Goal: Task Accomplishment & Management: Manage account settings

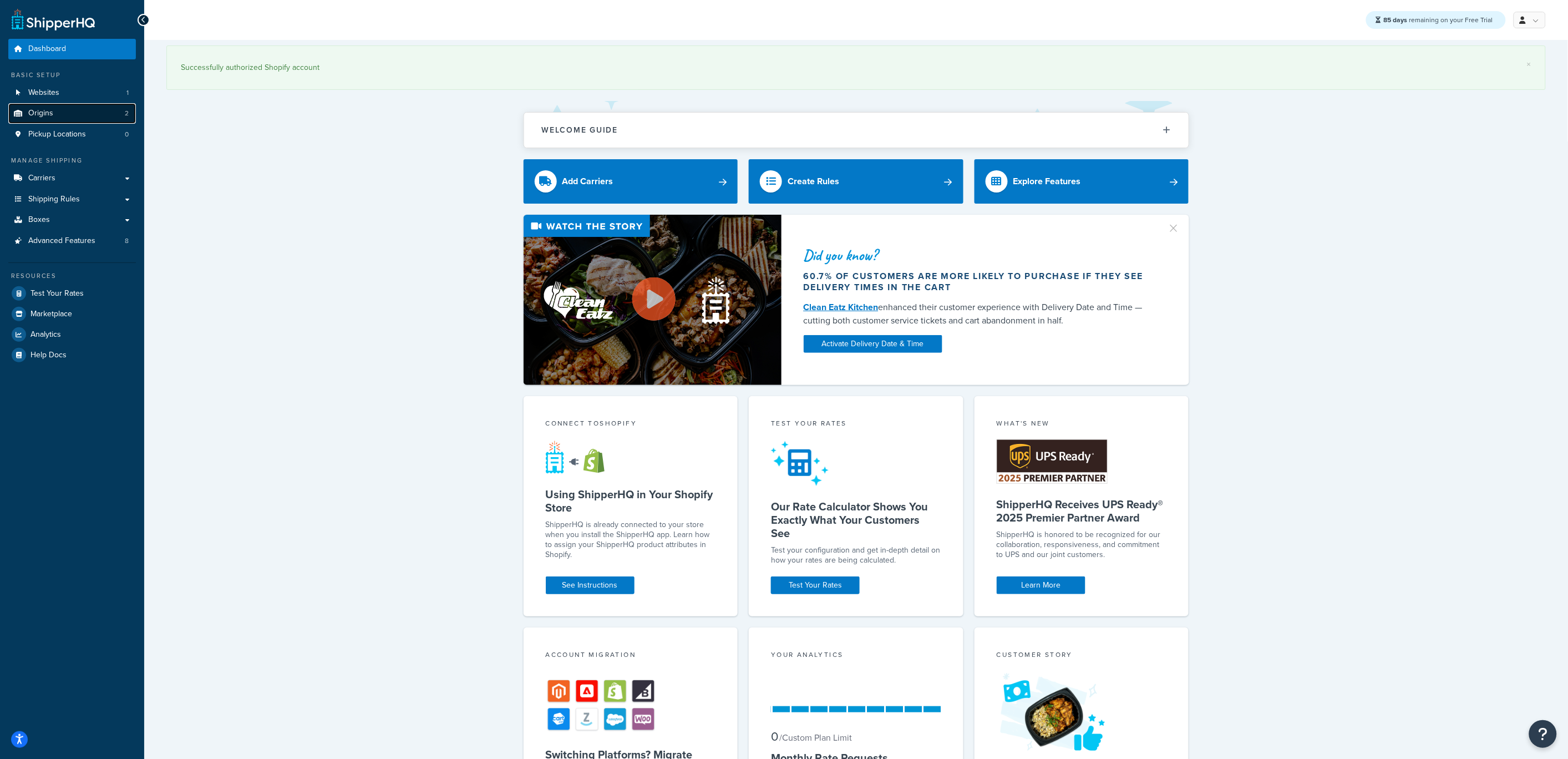
click at [80, 115] on link "Origins 2" at bounding box center [72, 114] width 128 height 21
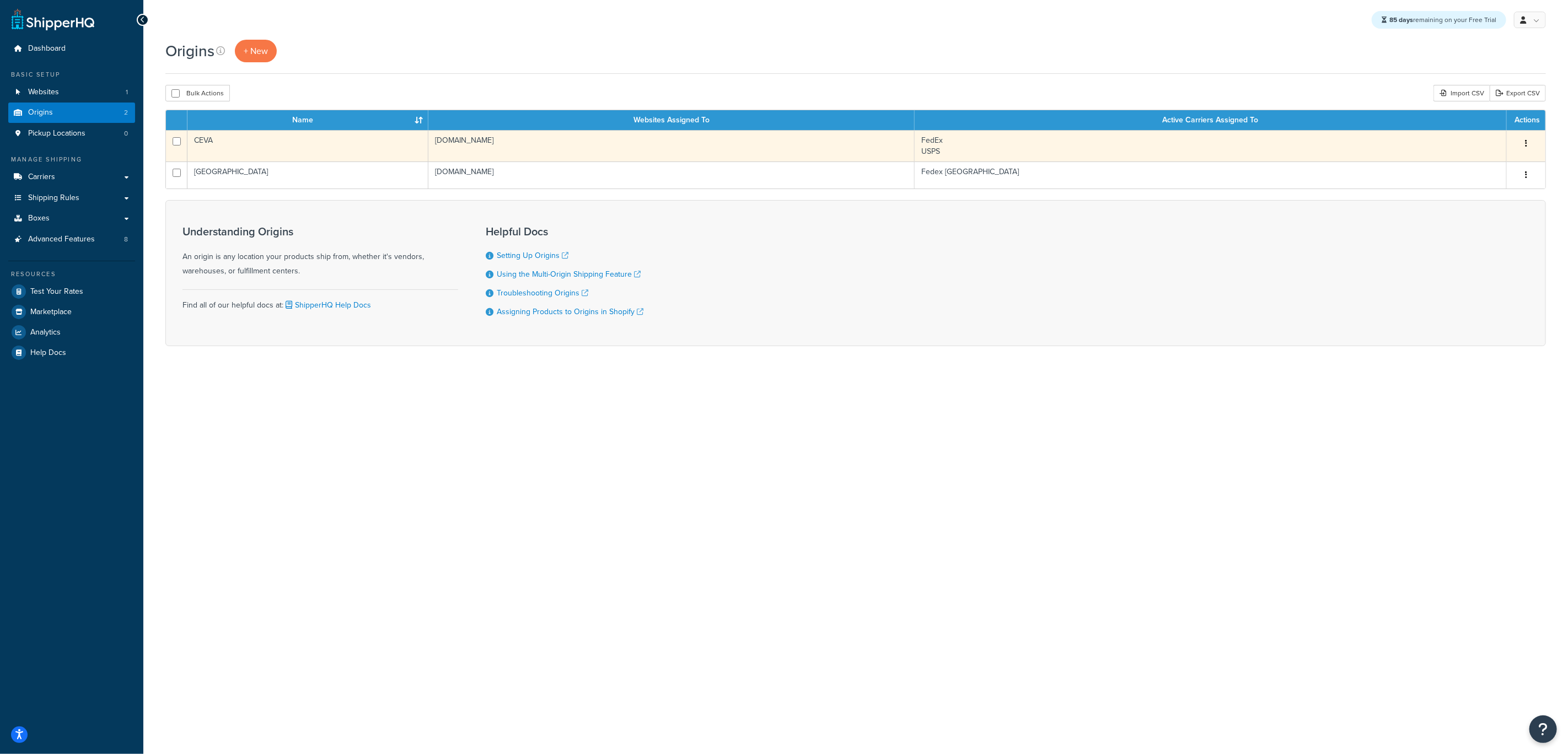
click at [340, 150] on td "CEVA" at bounding box center [308, 146] width 241 height 32
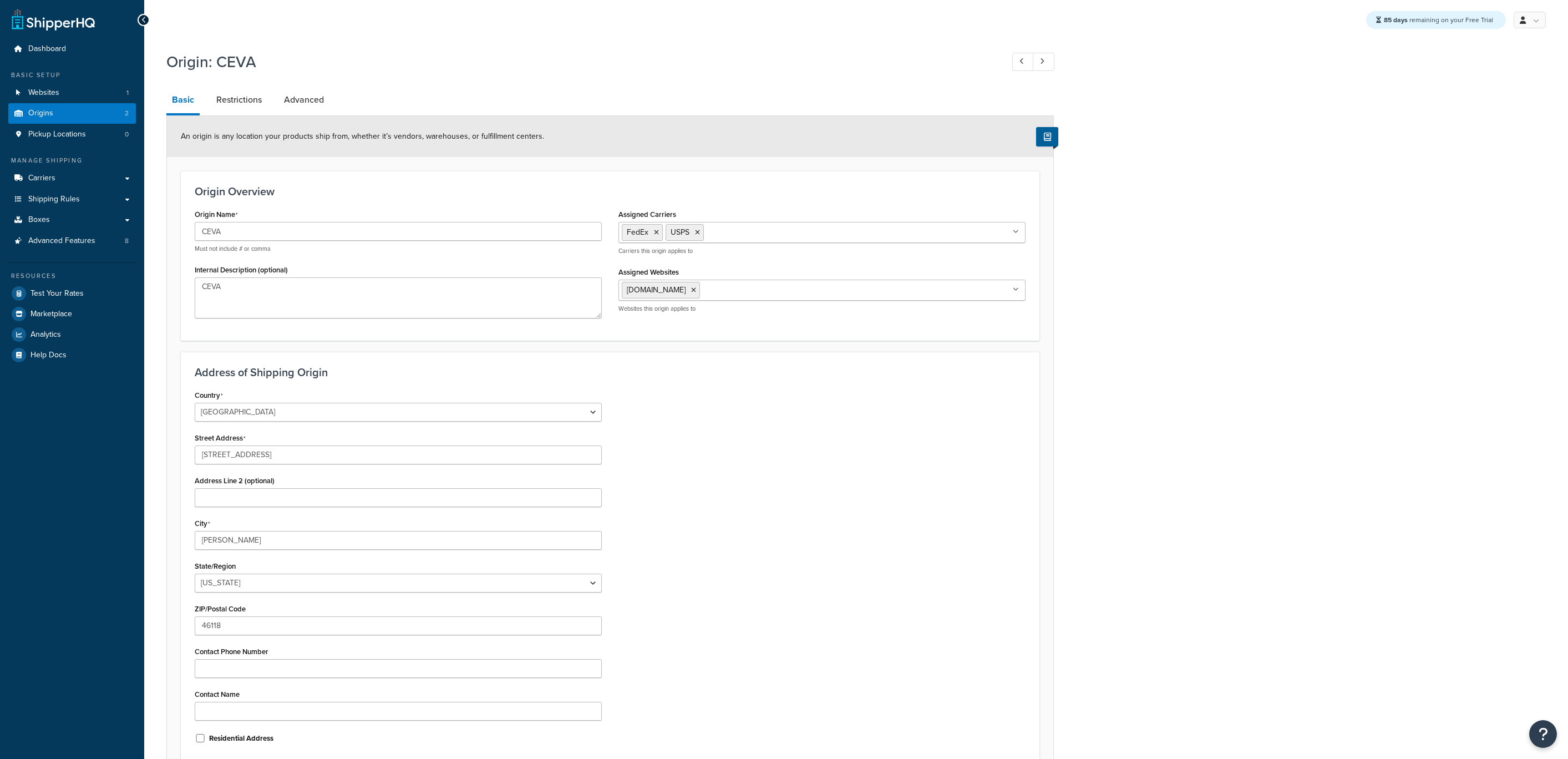
select select "14"
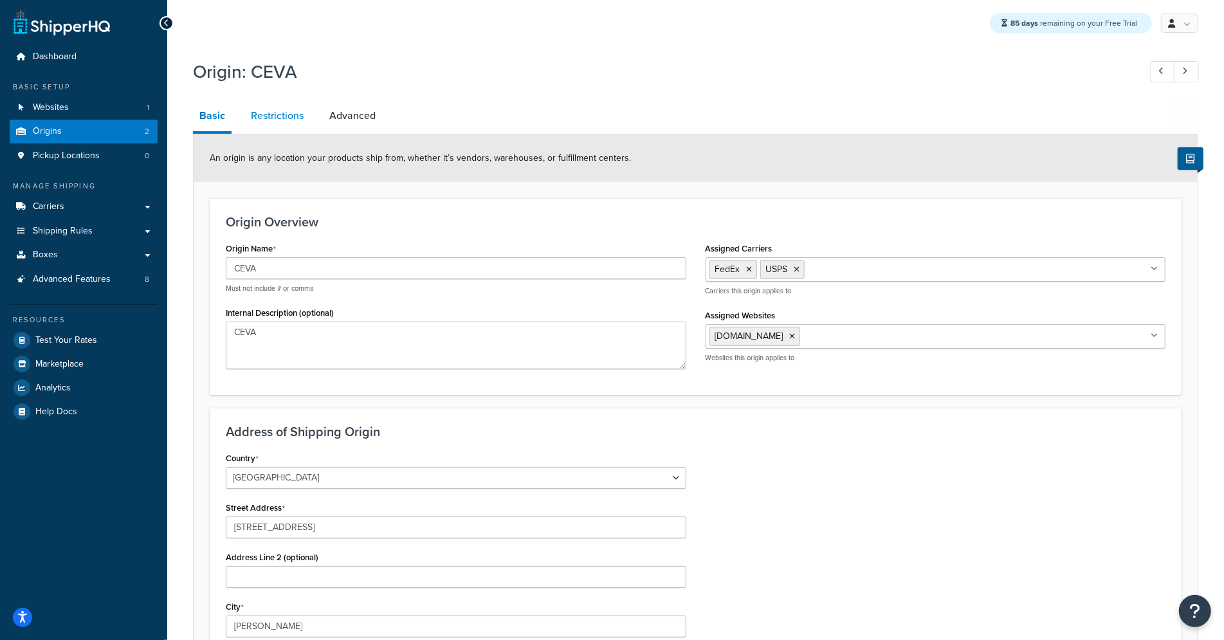
click at [272, 111] on link "Restrictions" at bounding box center [278, 115] width 66 height 31
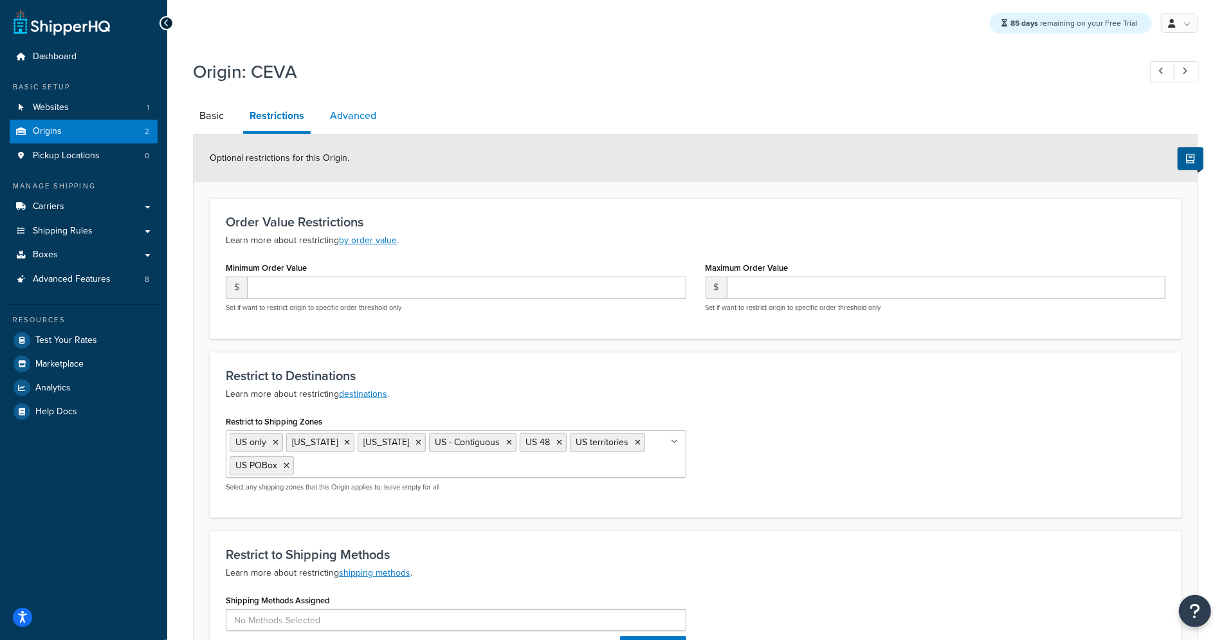
click at [363, 116] on link "Advanced" at bounding box center [353, 115] width 59 height 31
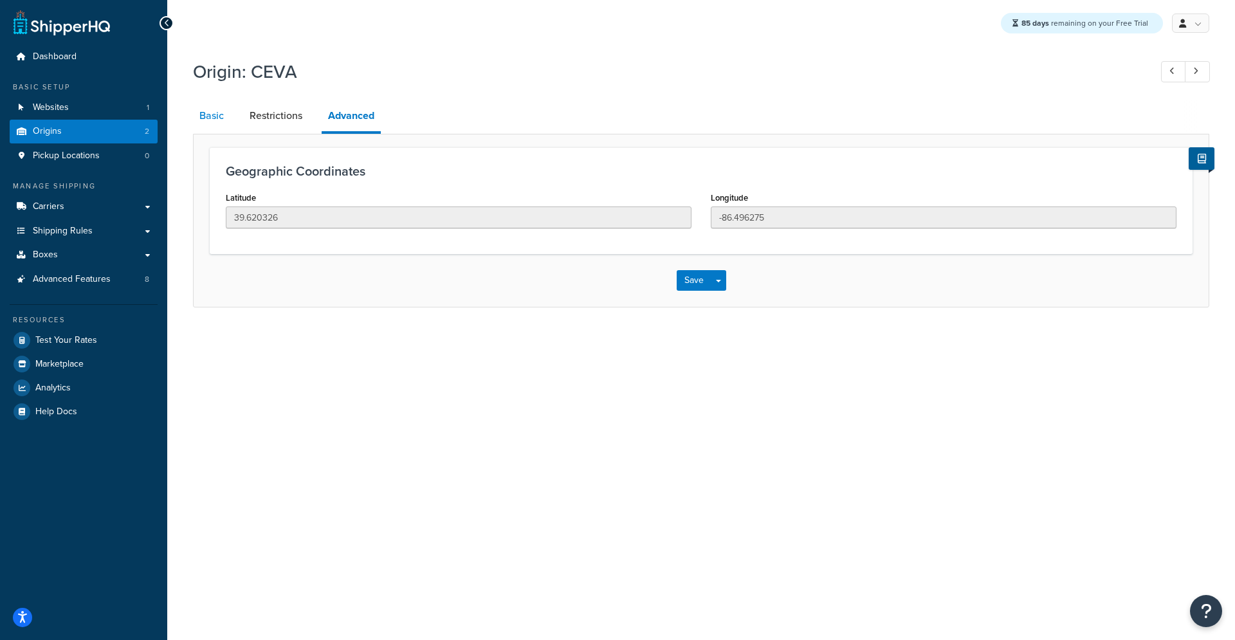
click at [210, 119] on link "Basic" at bounding box center [211, 115] width 37 height 31
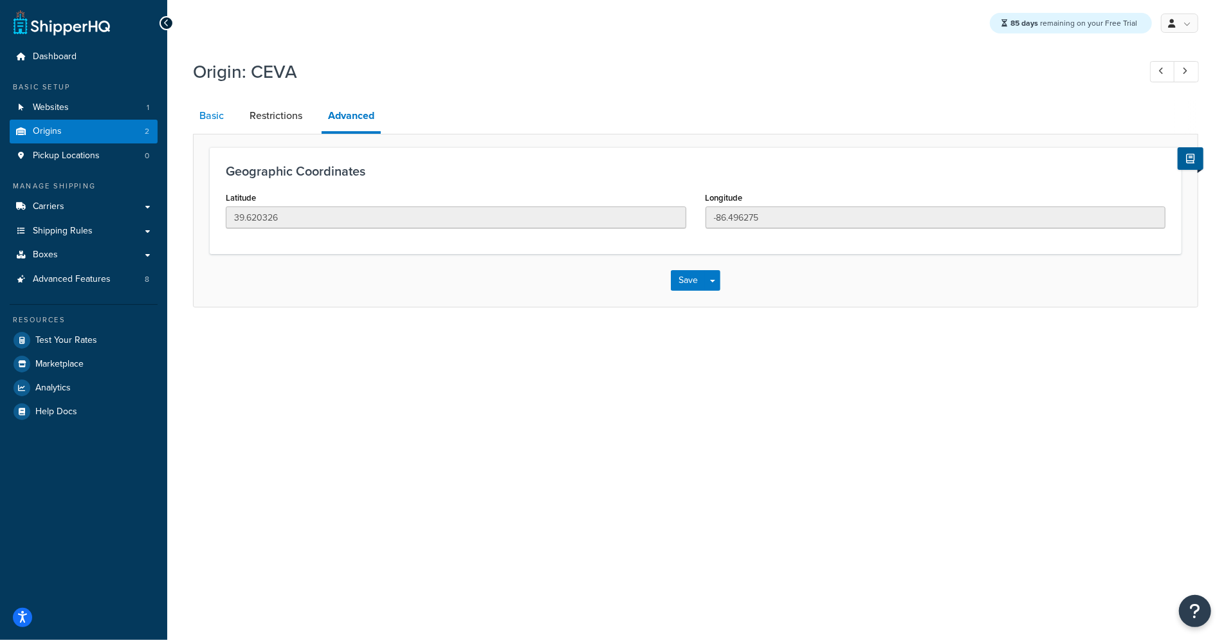
select select "14"
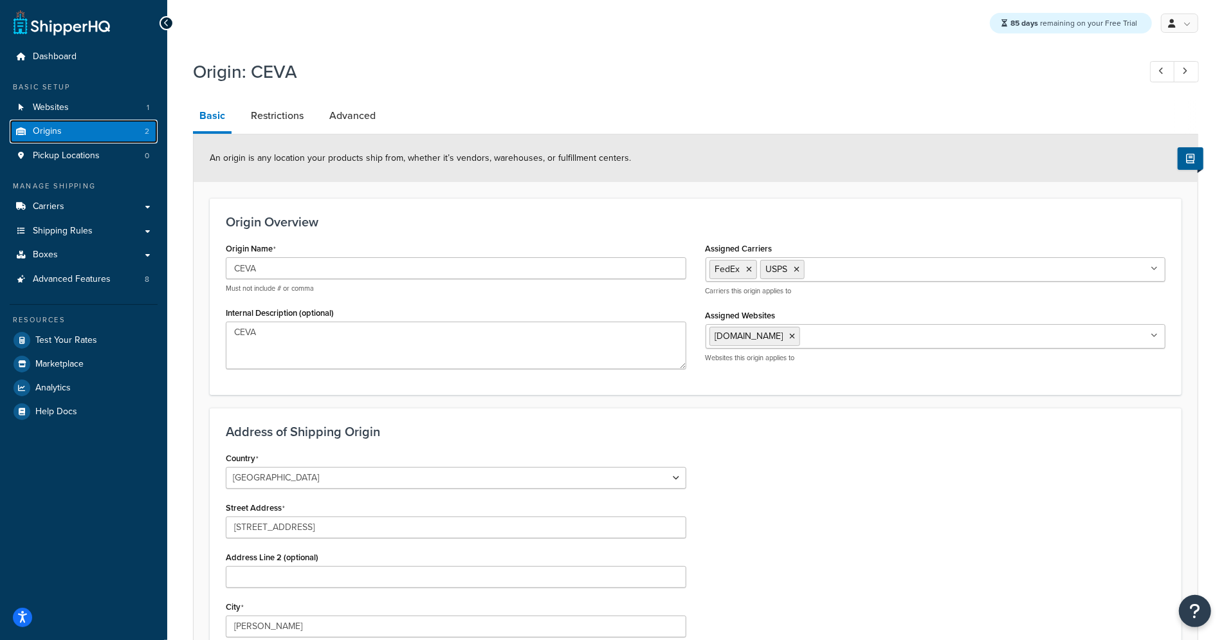
click at [79, 137] on link "Origins 2" at bounding box center [84, 132] width 148 height 24
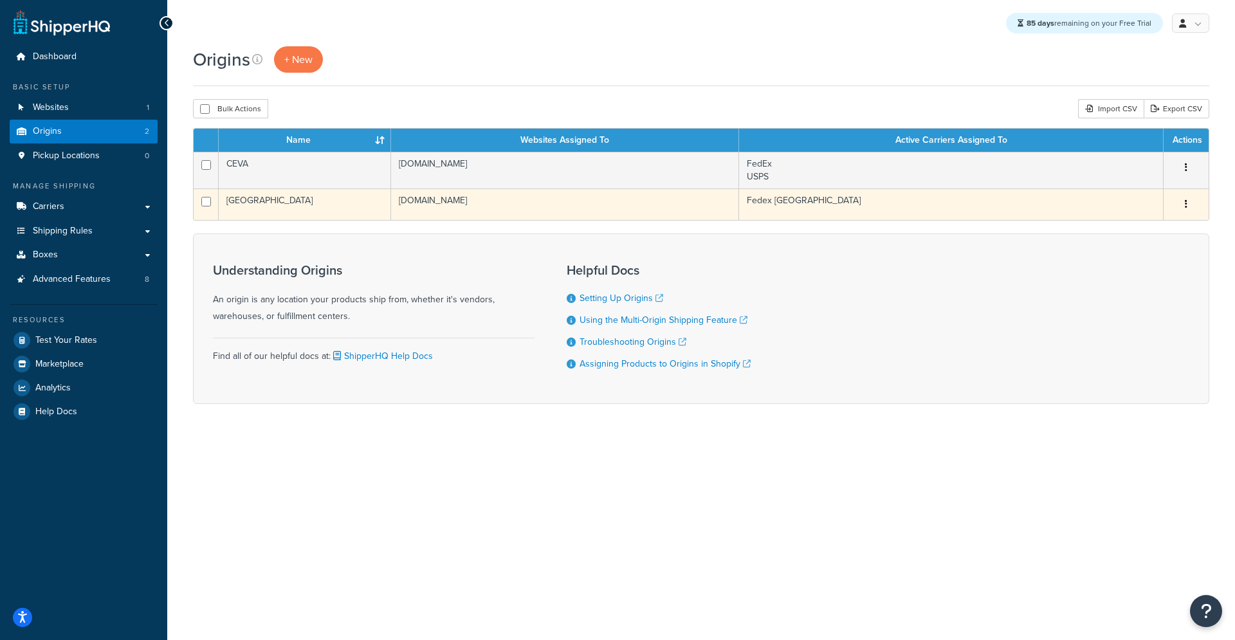
click at [296, 197] on td "[GEOGRAPHIC_DATA]" at bounding box center [305, 205] width 172 height 32
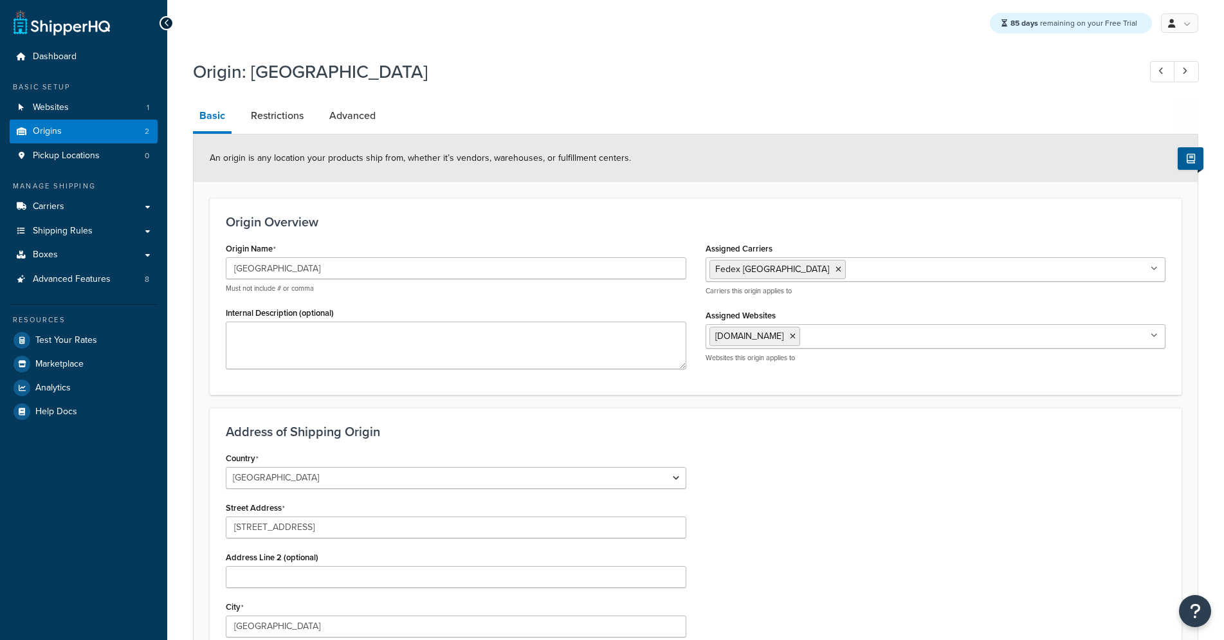
select select "1039"
click at [95, 128] on link "Origins 2" at bounding box center [84, 132] width 148 height 24
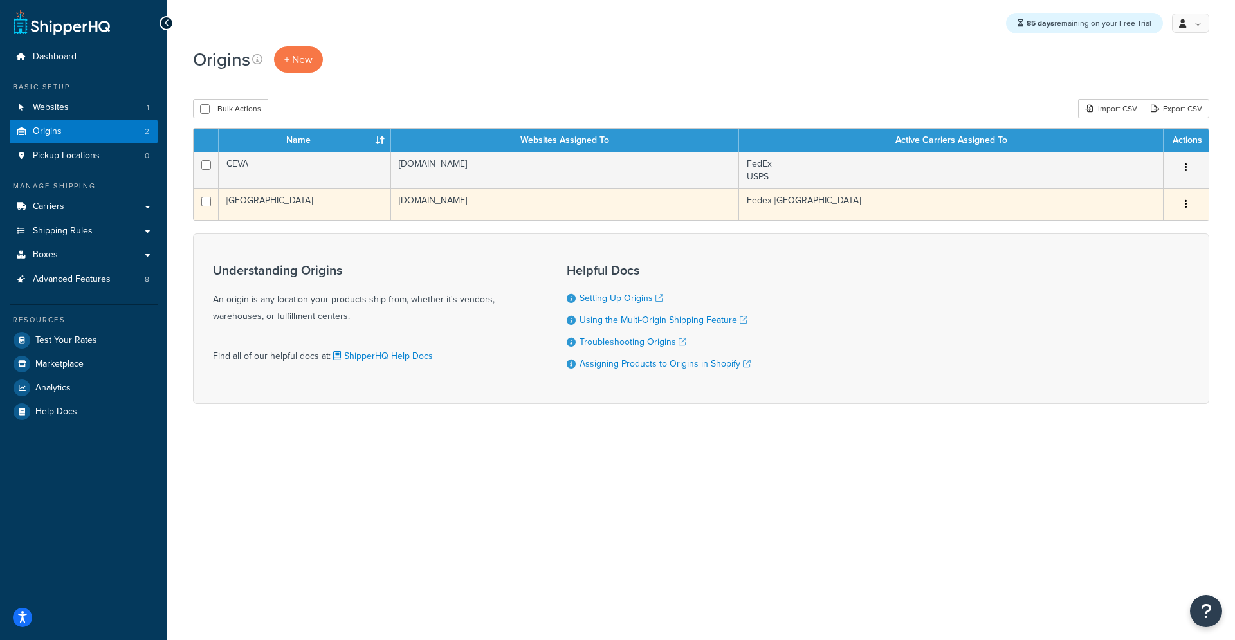
click at [301, 208] on td "[GEOGRAPHIC_DATA]" at bounding box center [305, 205] width 172 height 32
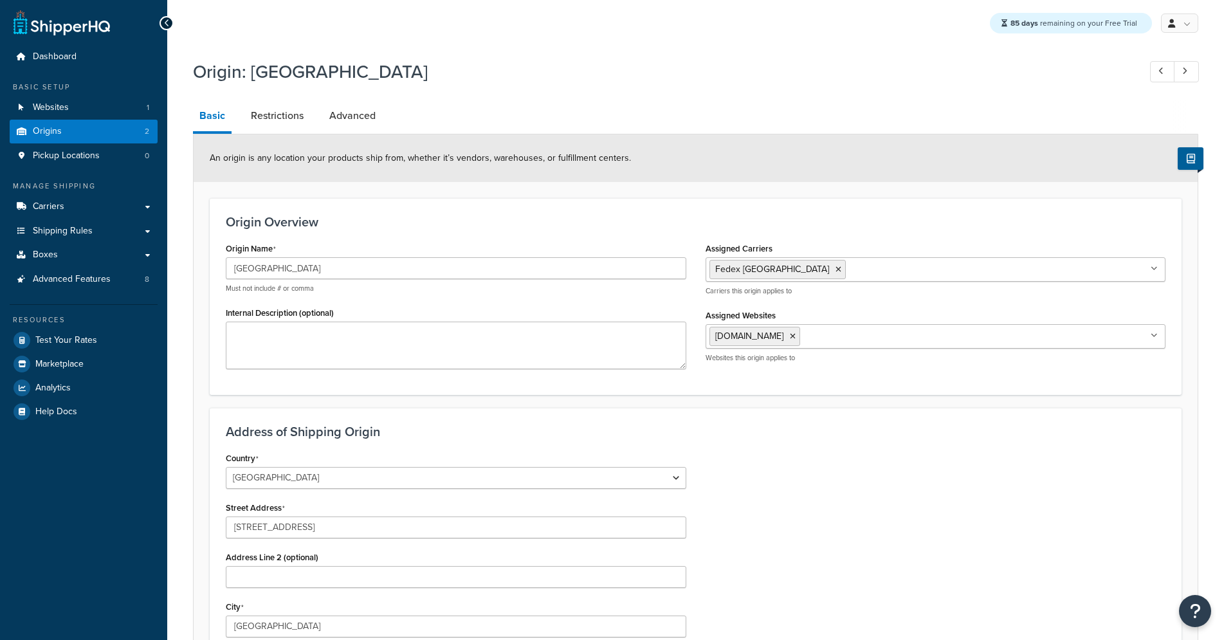
select select "1039"
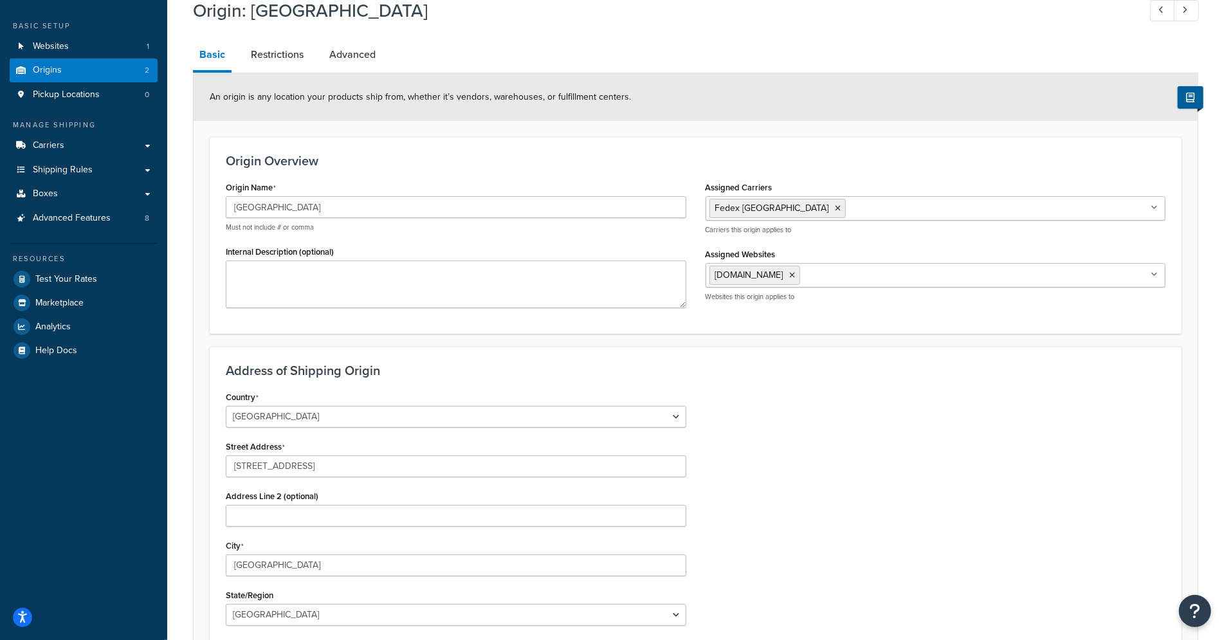
scroll to position [59, 0]
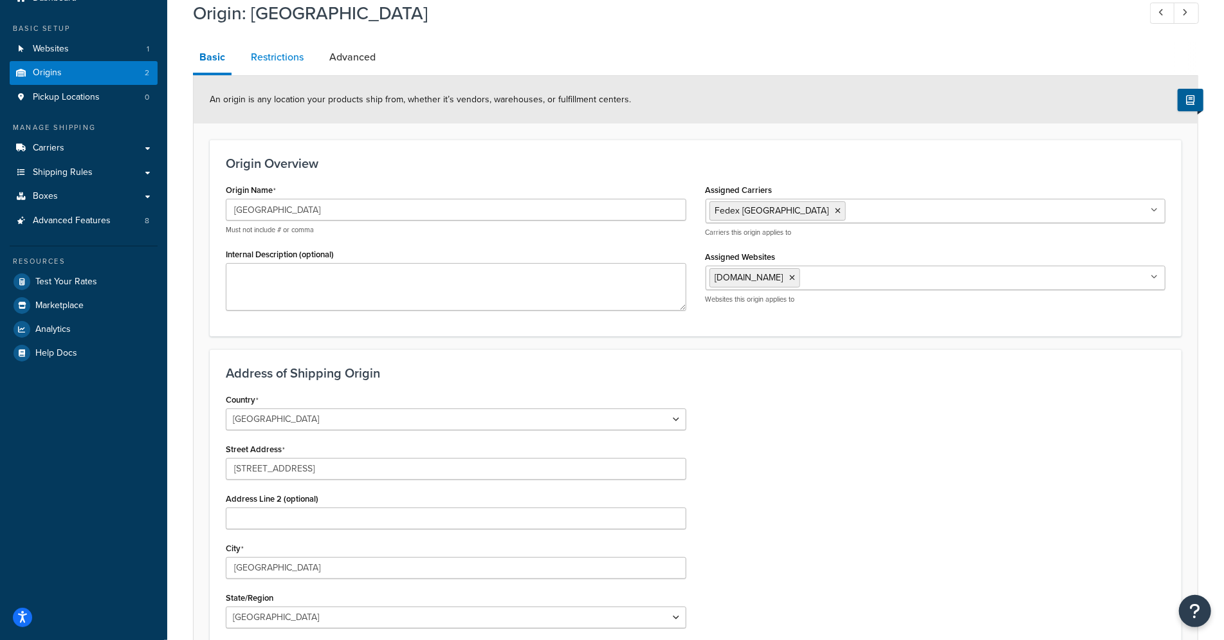
click at [280, 56] on link "Restrictions" at bounding box center [278, 57] width 66 height 31
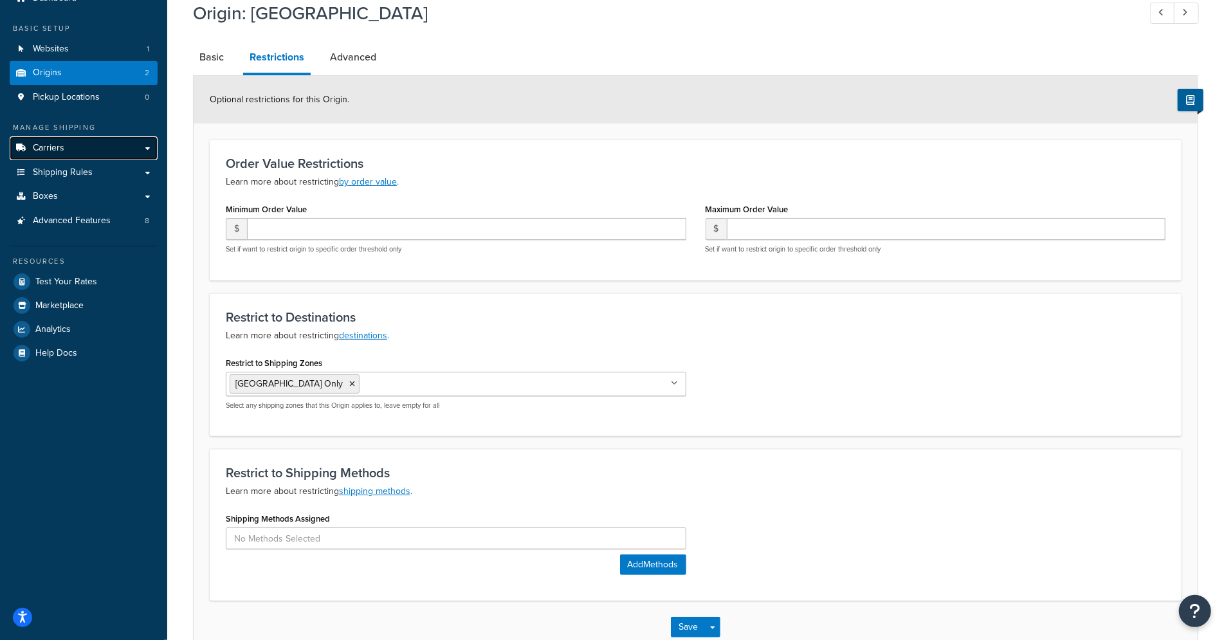
click at [56, 144] on span "Carriers" at bounding box center [49, 148] width 32 height 11
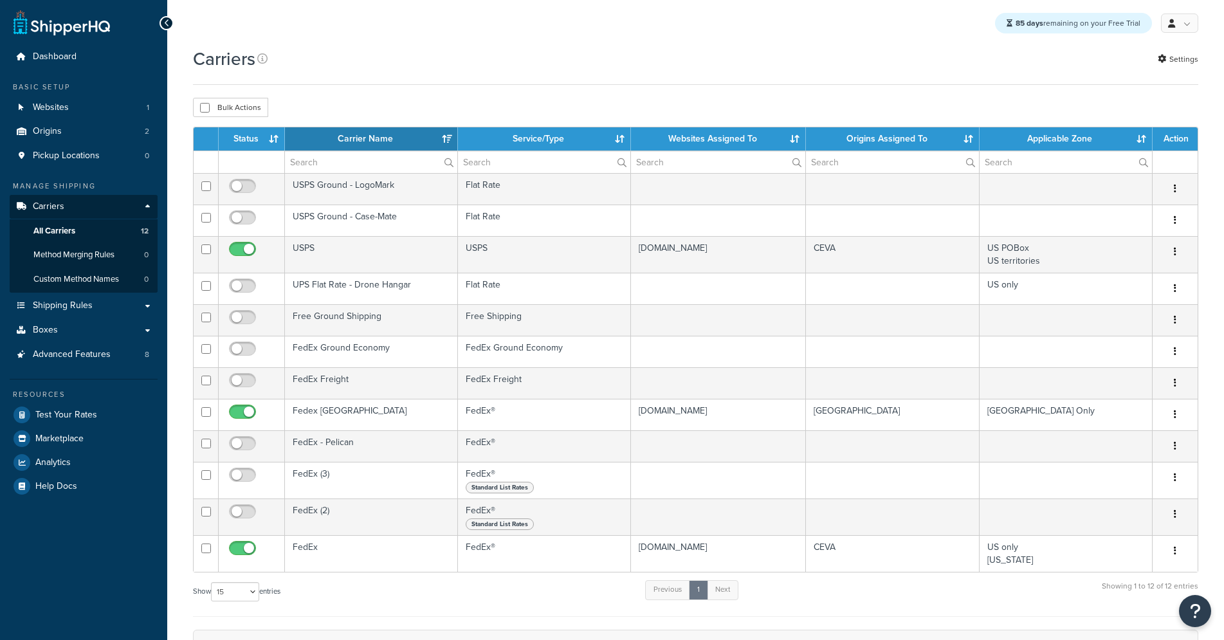
select select "15"
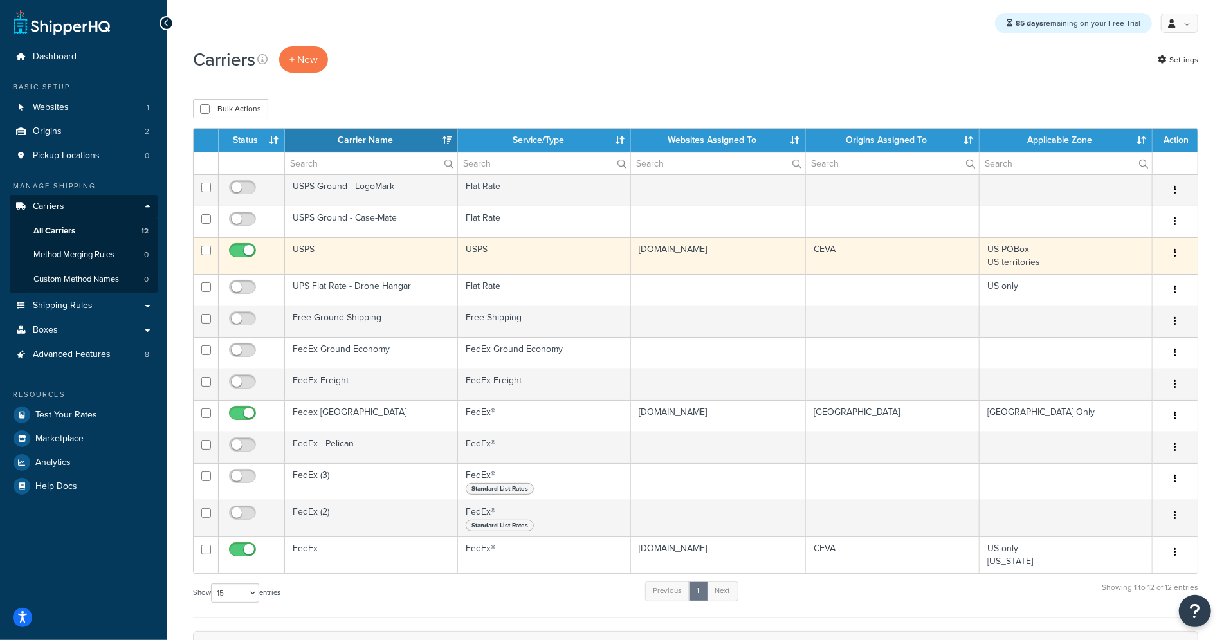
click at [385, 252] on td "USPS" at bounding box center [371, 255] width 173 height 37
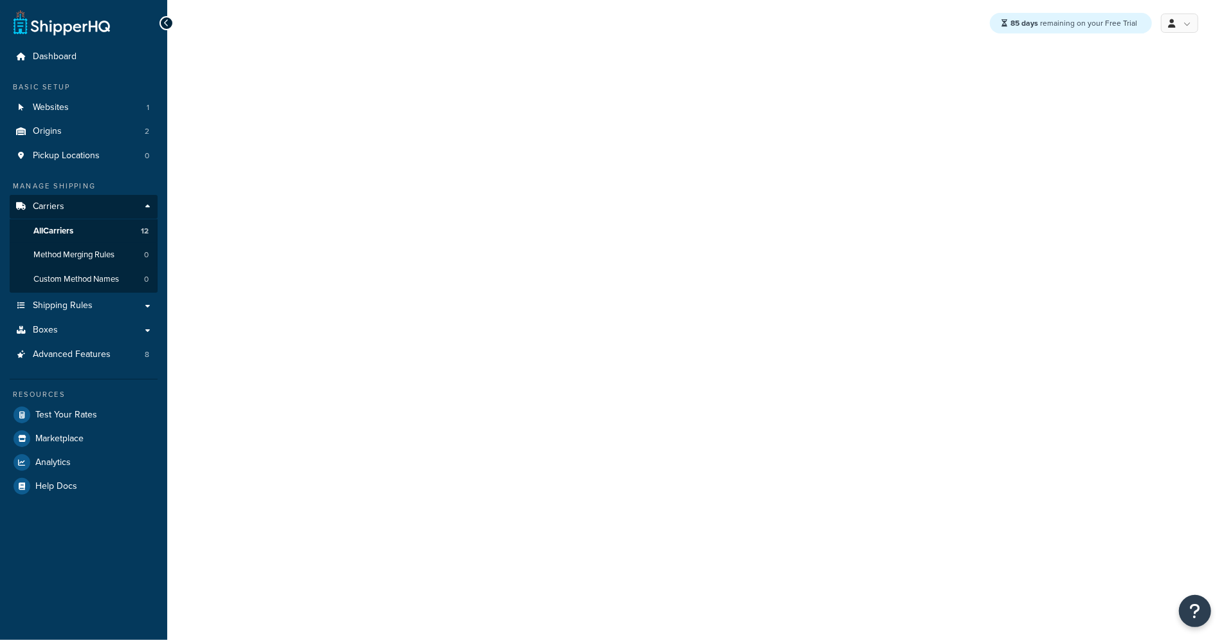
select select "usps"
select select "ONLINE"
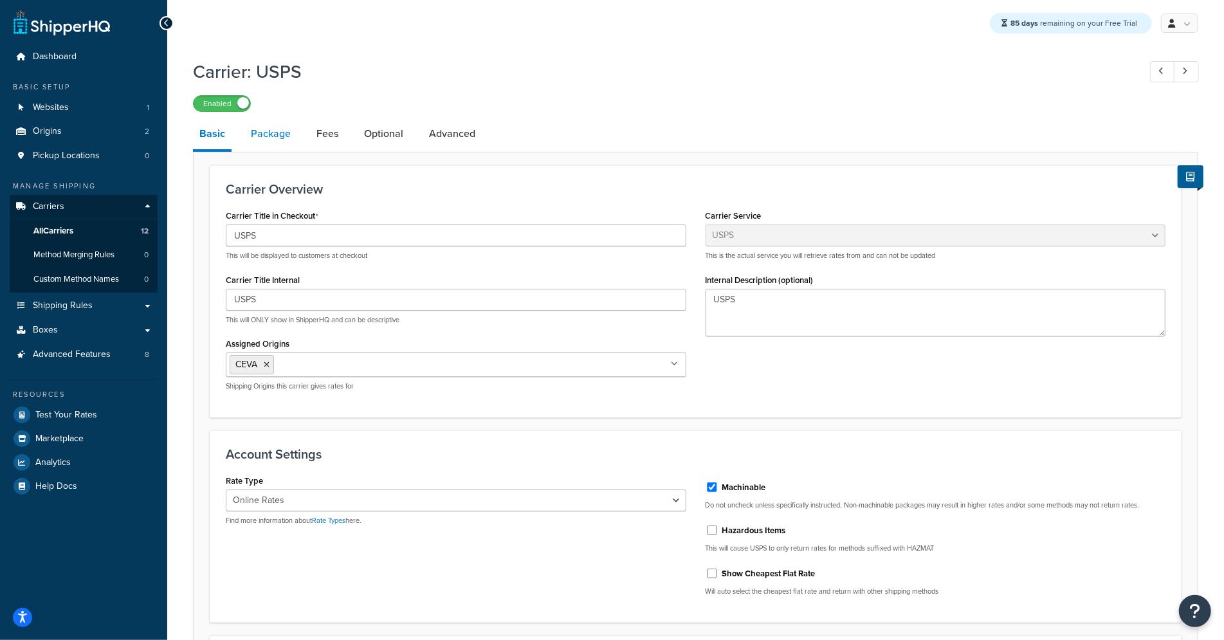
click at [281, 133] on link "Package" at bounding box center [271, 133] width 53 height 31
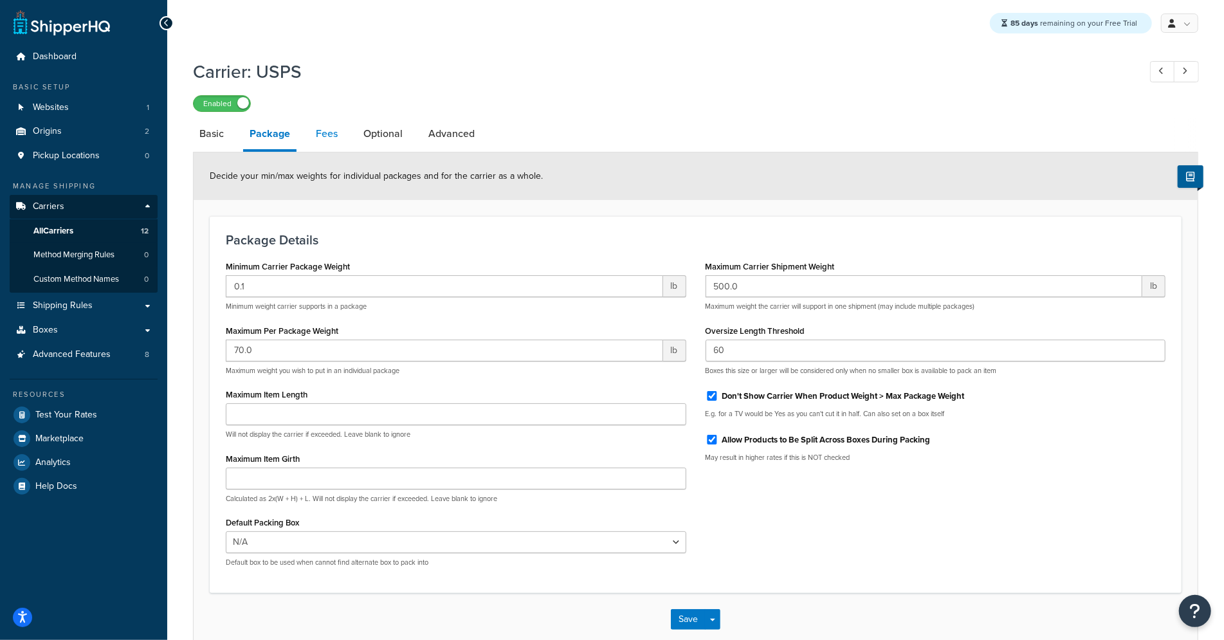
click at [327, 134] on link "Fees" at bounding box center [326, 133] width 35 height 31
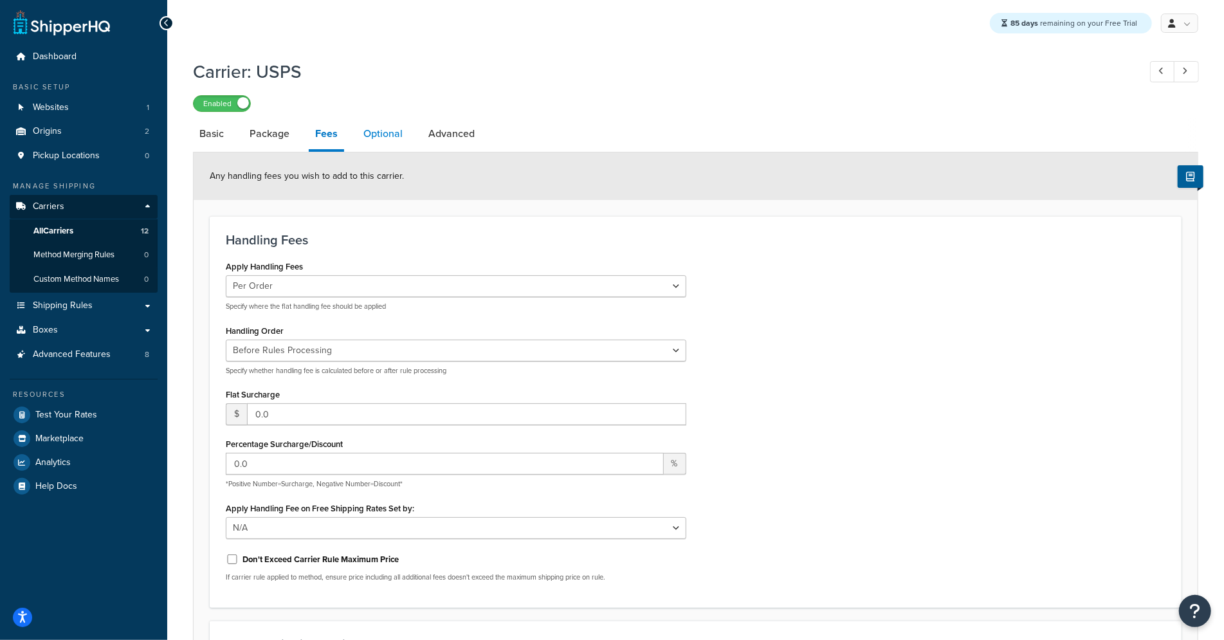
click at [391, 142] on link "Optional" at bounding box center [383, 133] width 52 height 31
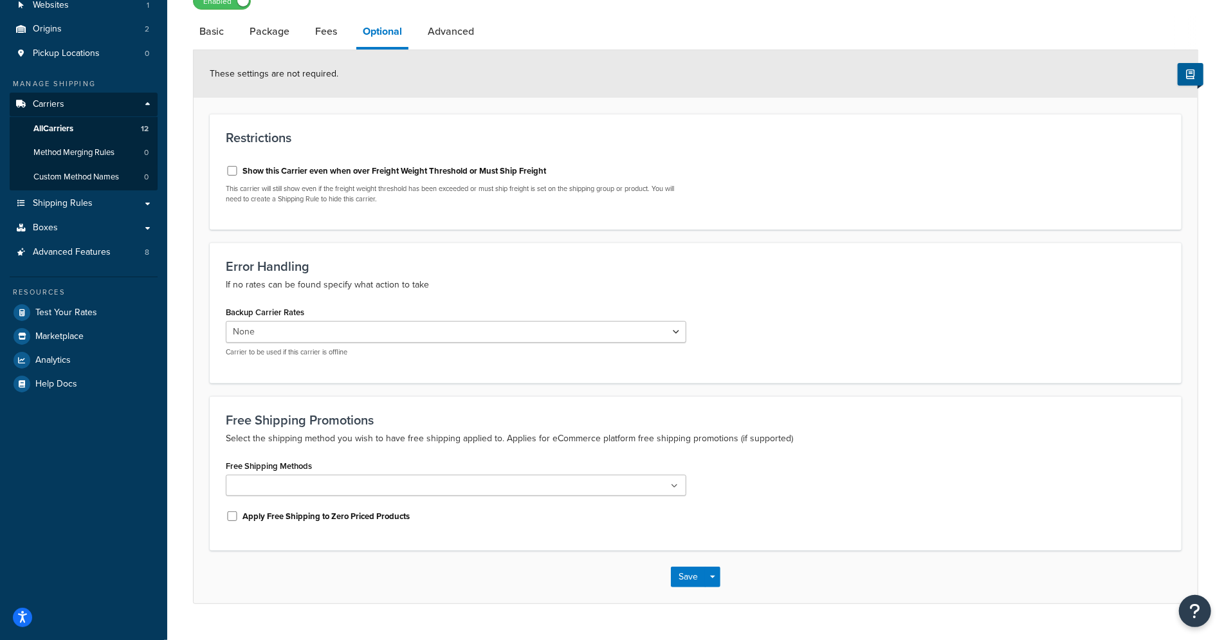
scroll to position [98, 0]
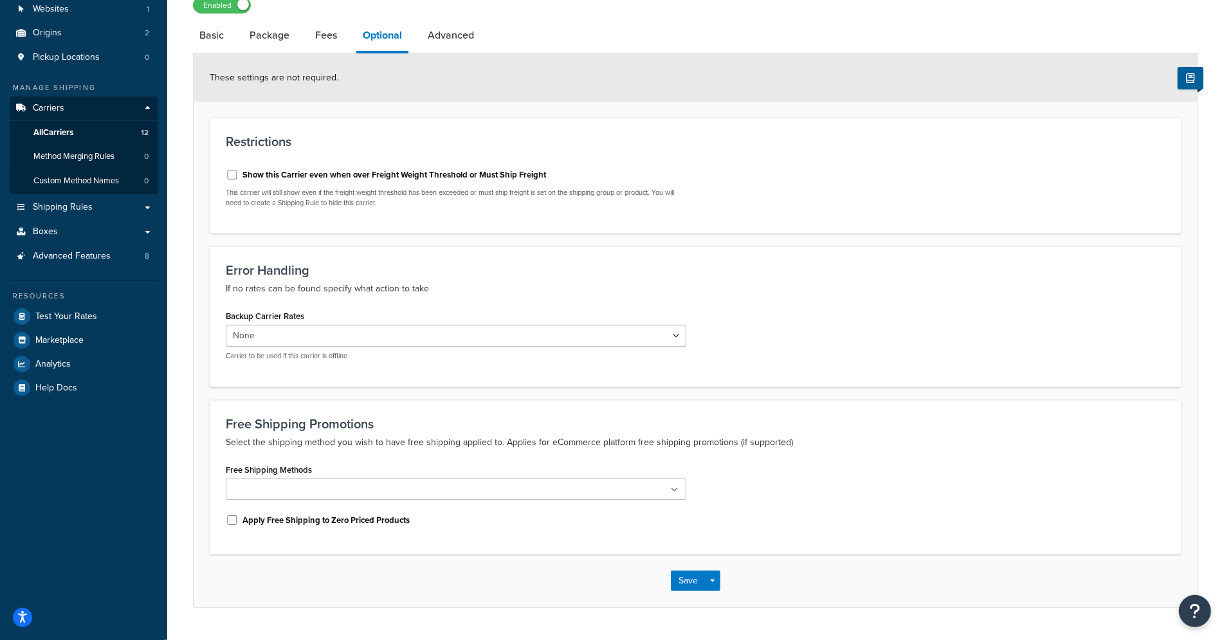
click at [446, 39] on link "Advanced" at bounding box center [450, 35] width 59 height 31
select select "false"
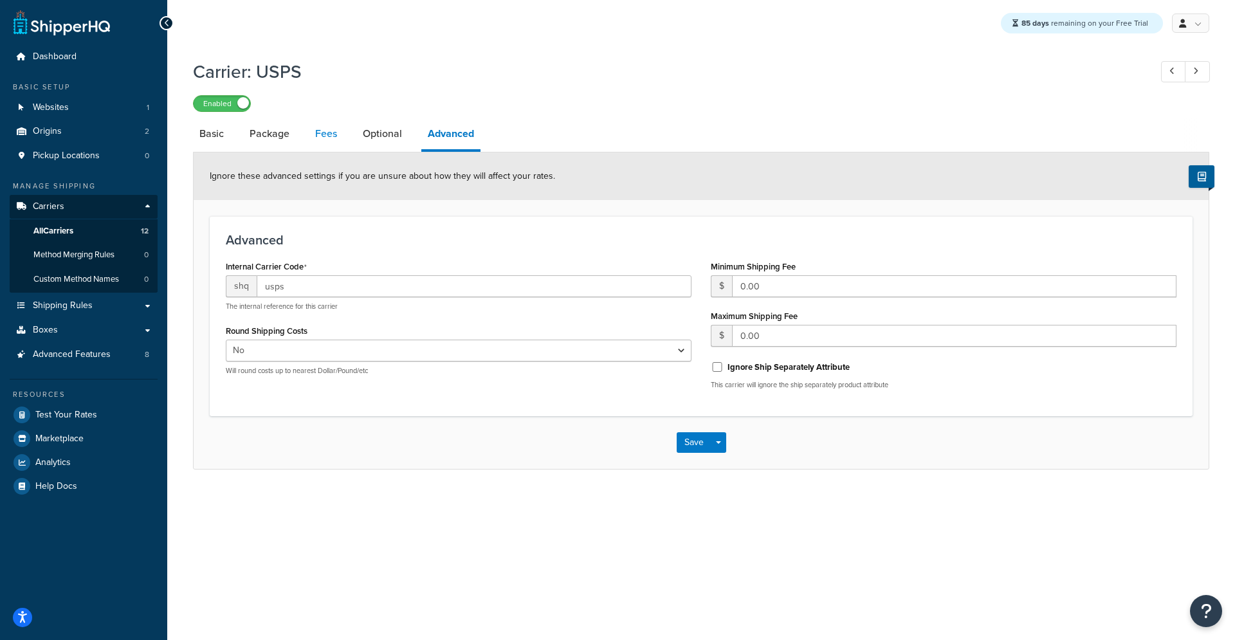
click at [315, 134] on link "Fees" at bounding box center [326, 133] width 35 height 31
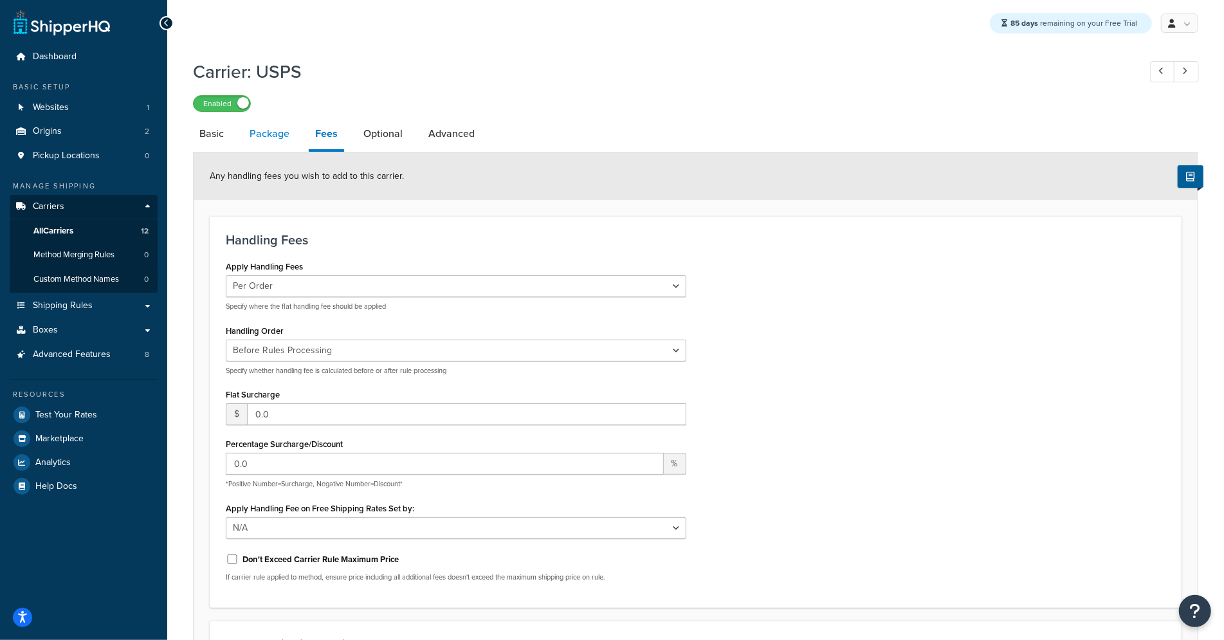
click at [261, 128] on link "Package" at bounding box center [269, 133] width 53 height 31
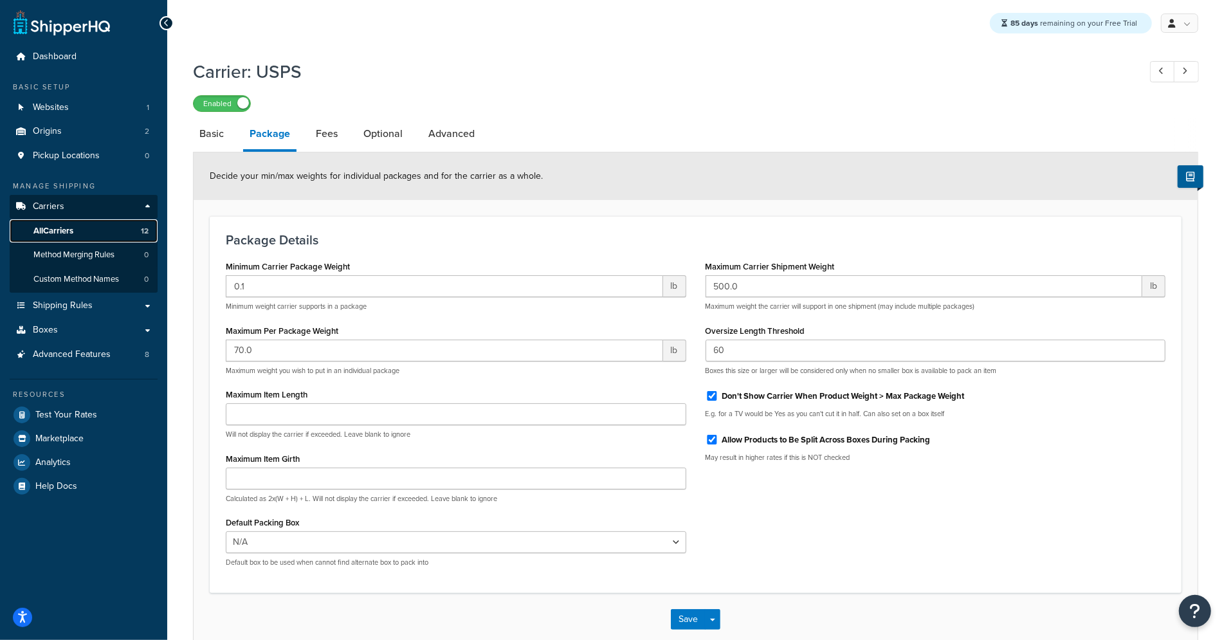
click at [59, 227] on span "All Carriers" at bounding box center [53, 231] width 40 height 11
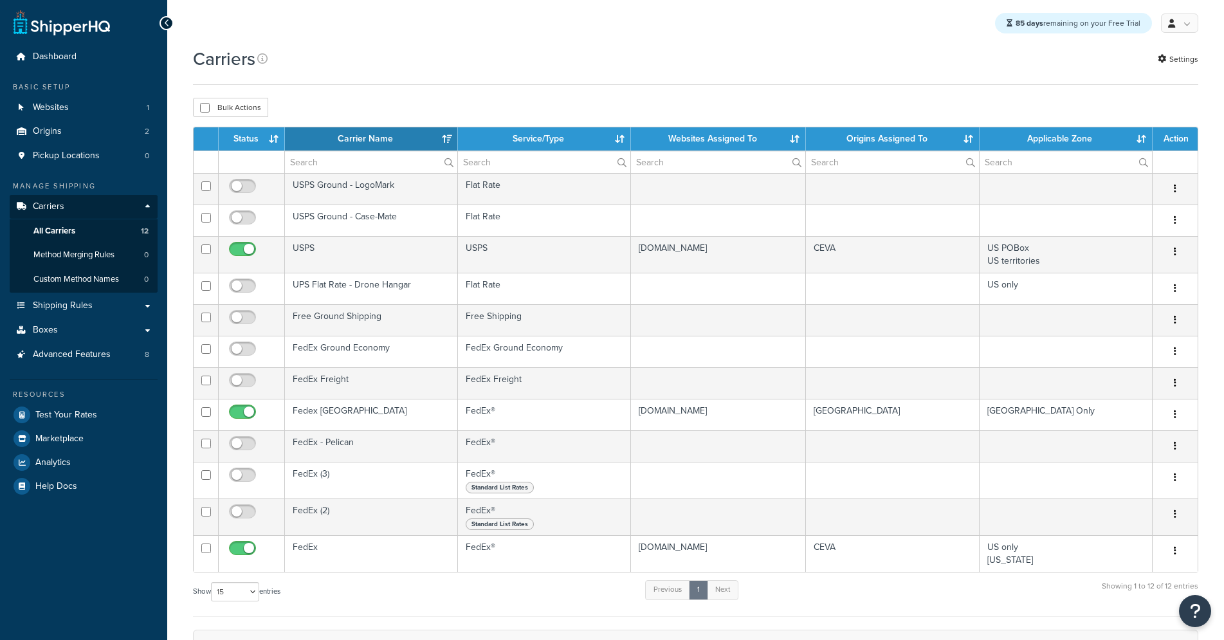
select select "15"
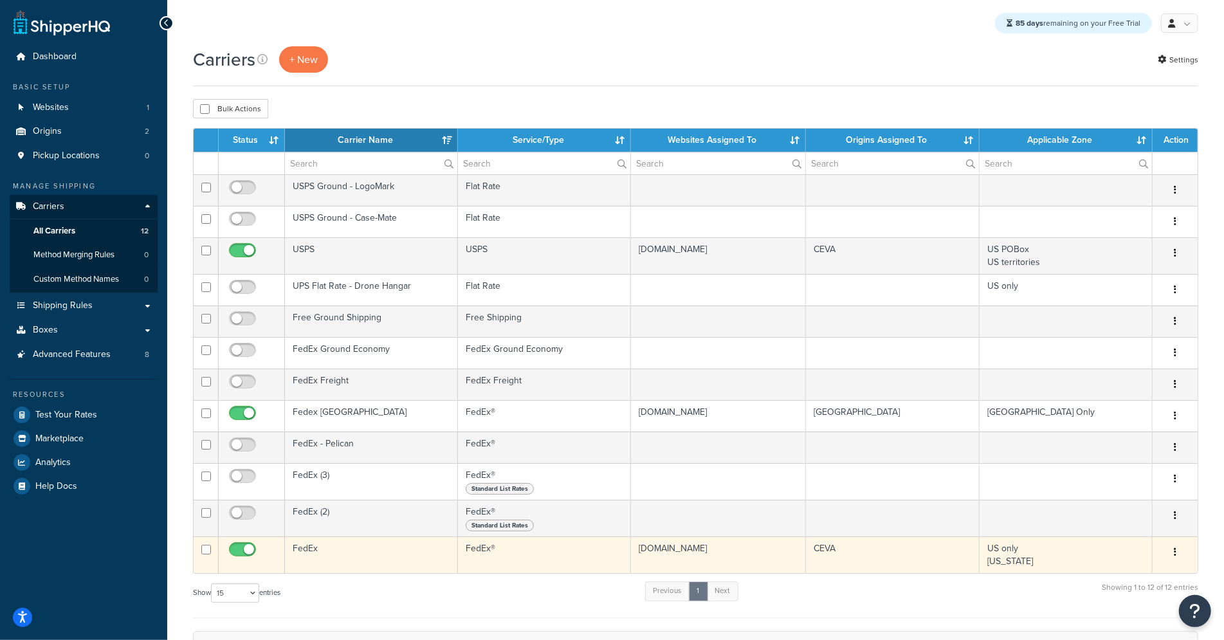
click at [389, 555] on td "FedEx" at bounding box center [371, 555] width 173 height 37
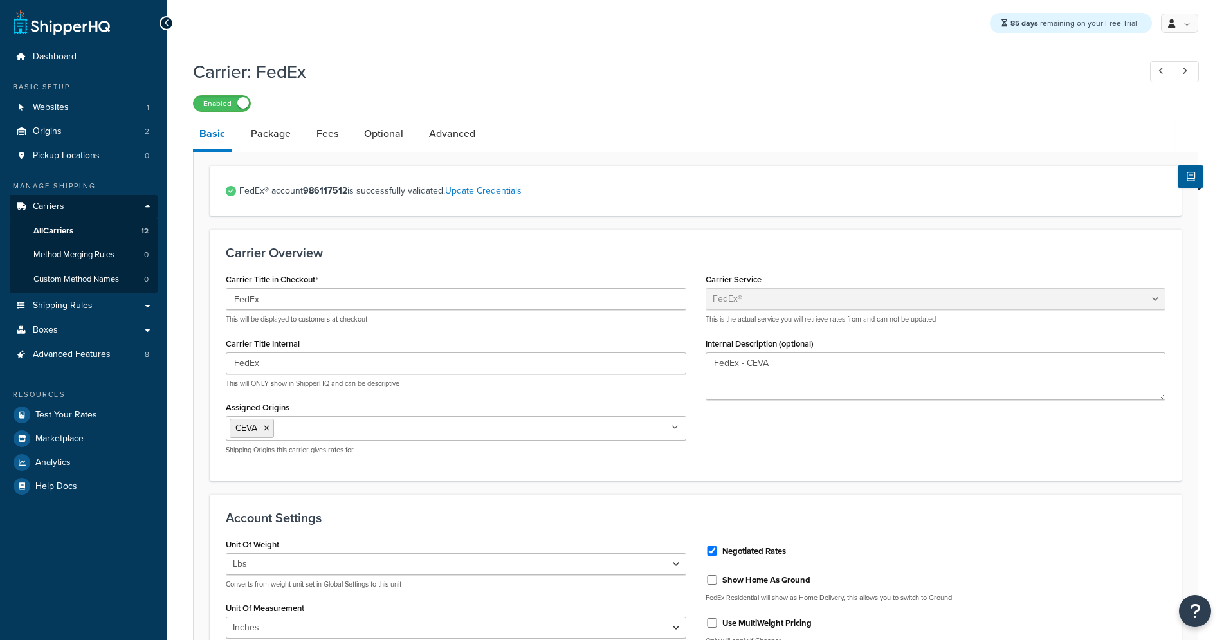
select select "fedEx"
select select "REGULAR_PICKUP"
select select "YOUR_PACKAGING"
click at [276, 139] on link "Package" at bounding box center [271, 133] width 53 height 31
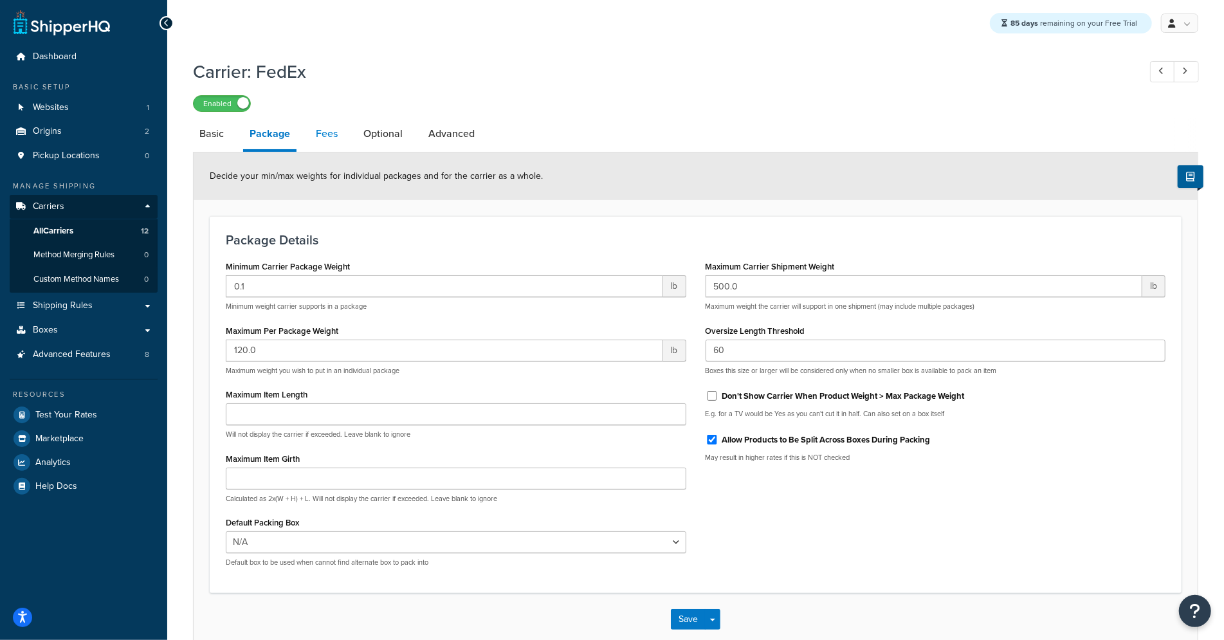
click at [331, 138] on link "Fees" at bounding box center [326, 133] width 35 height 31
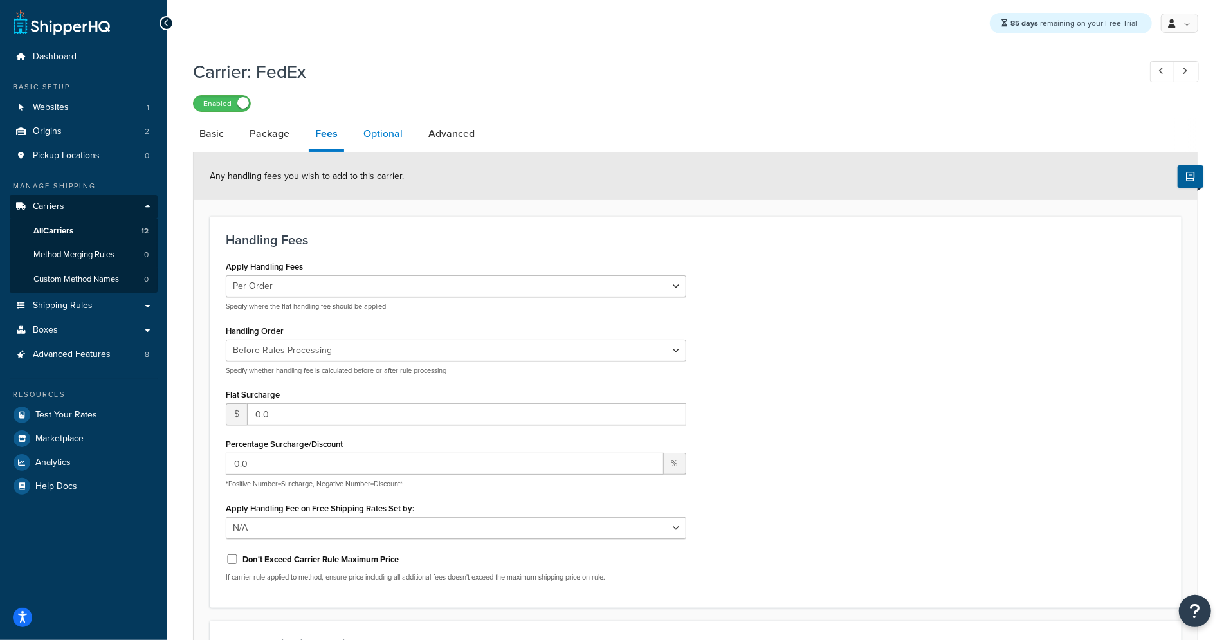
click at [365, 140] on link "Optional" at bounding box center [383, 133] width 52 height 31
select select "residential"
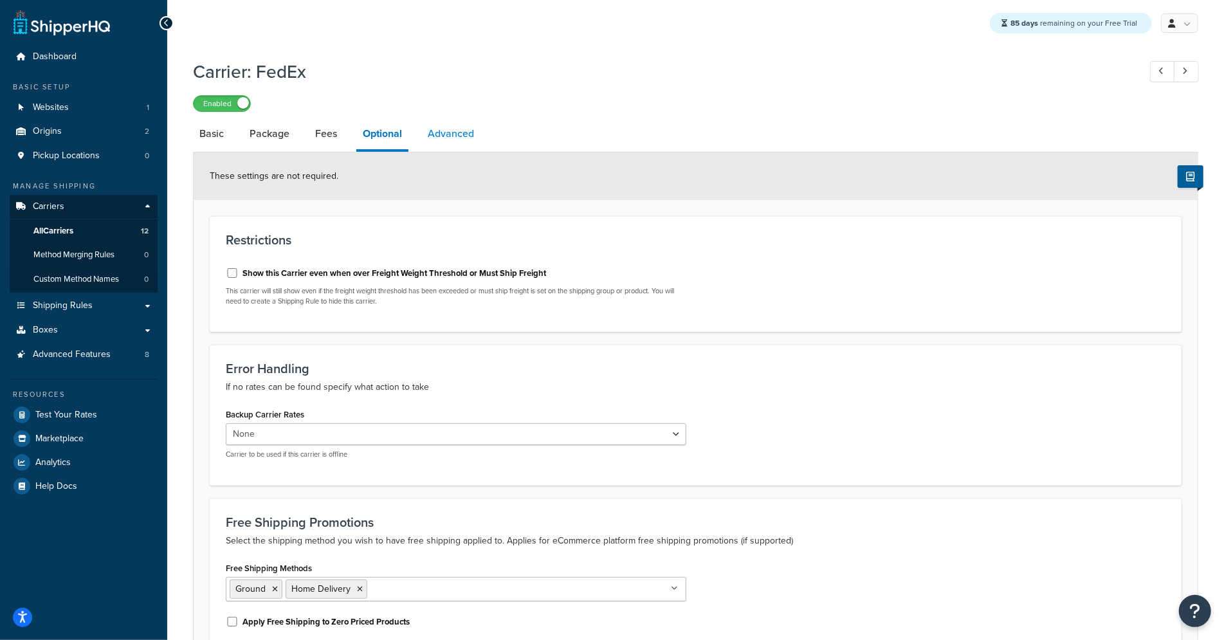
click at [455, 119] on div "Carrier: FedEx Enabled Basic Package Fees Optional Advanced These settings are …" at bounding box center [696, 475] width 1006 height 844
click at [452, 138] on link "Advanced" at bounding box center [450, 133] width 59 height 31
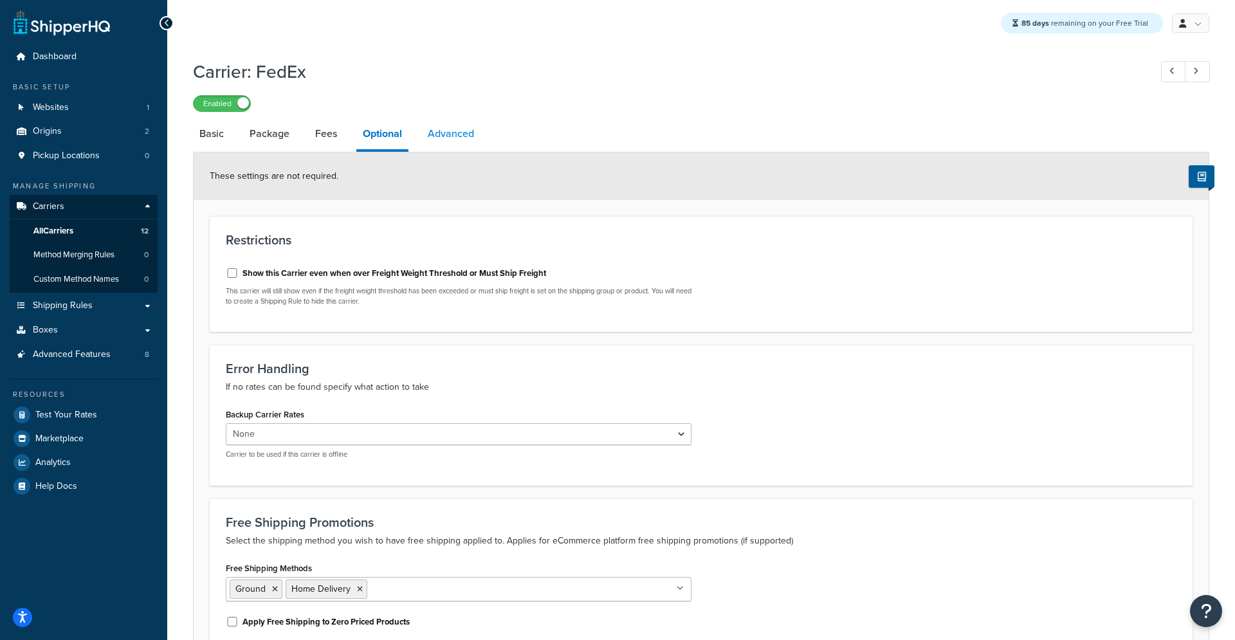
select select "false"
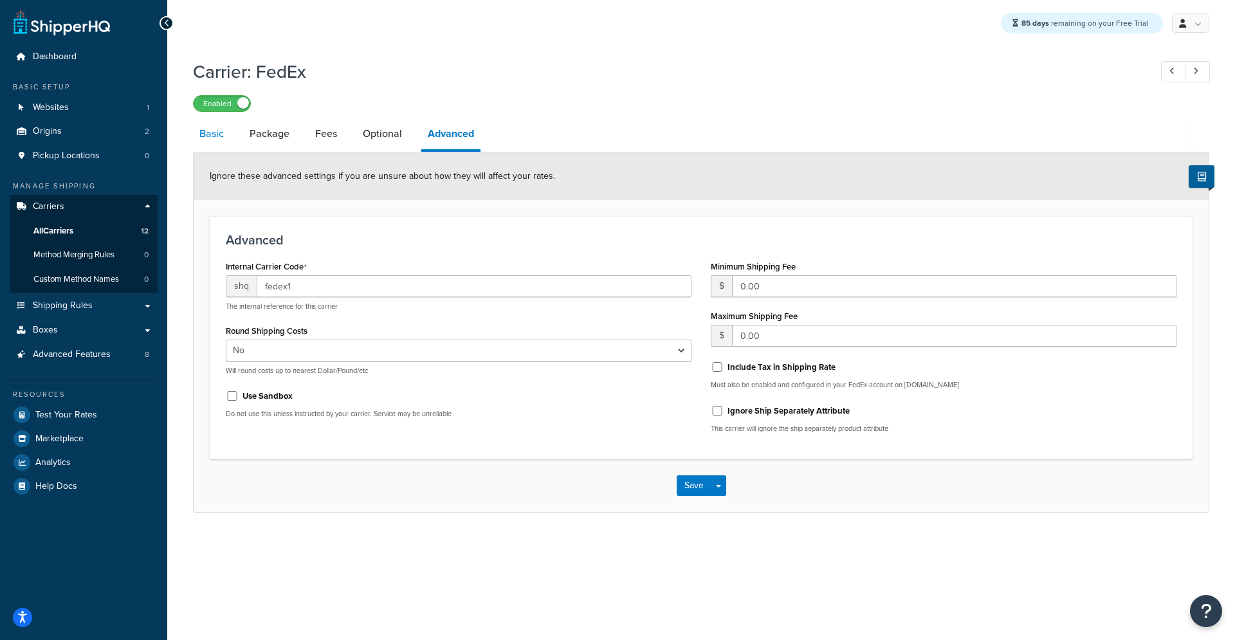
click at [219, 136] on link "Basic" at bounding box center [211, 133] width 37 height 31
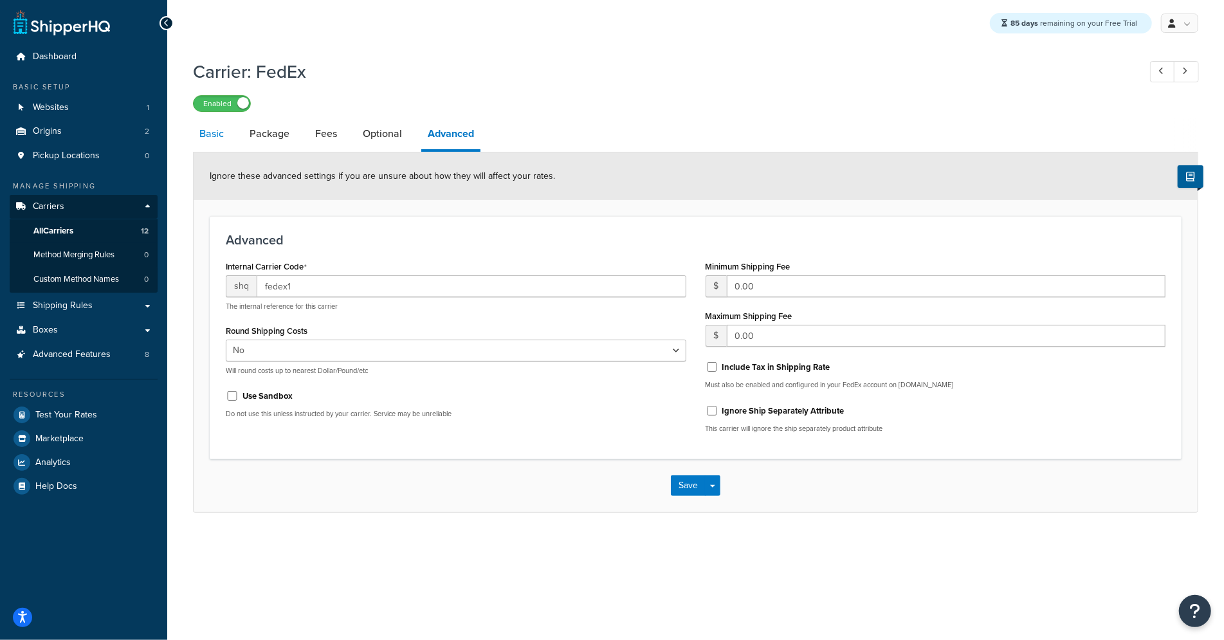
select select "fedEx"
select select "REGULAR_PICKUP"
select select "YOUR_PACKAGING"
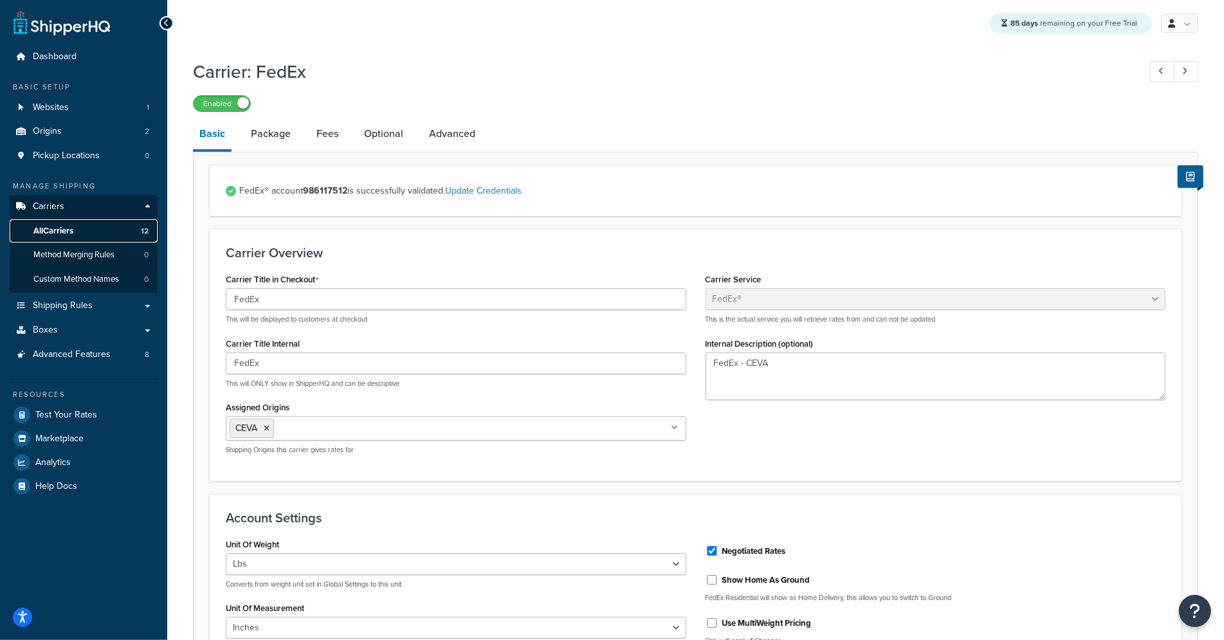
click at [68, 234] on span "All Carriers" at bounding box center [53, 231] width 40 height 11
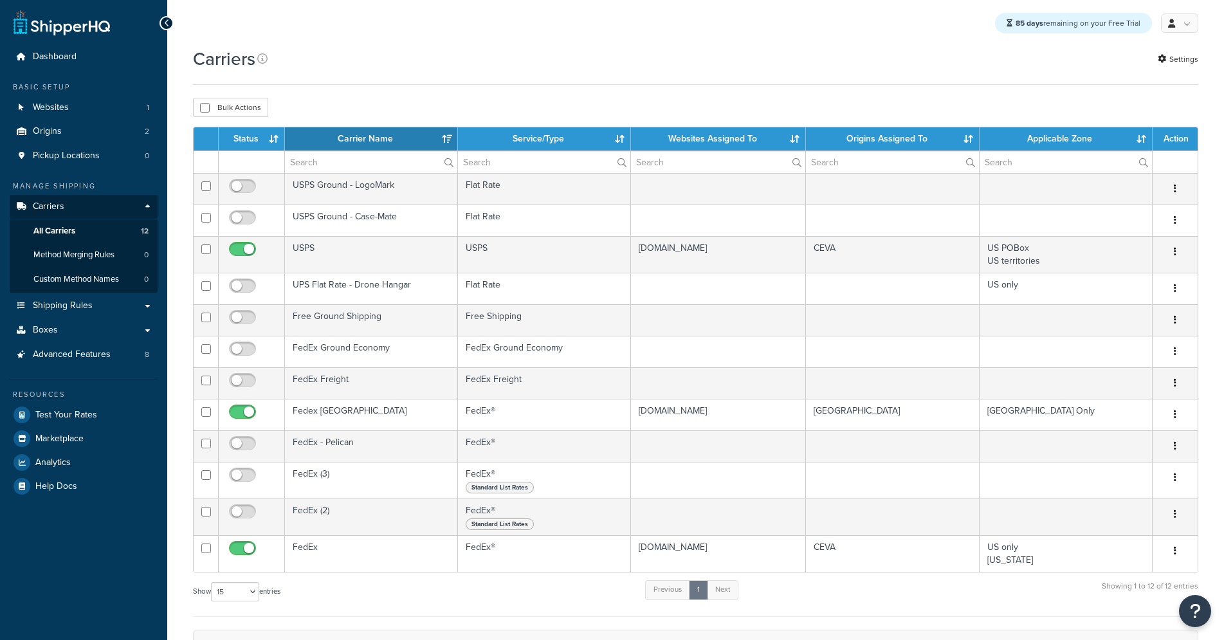
select select "15"
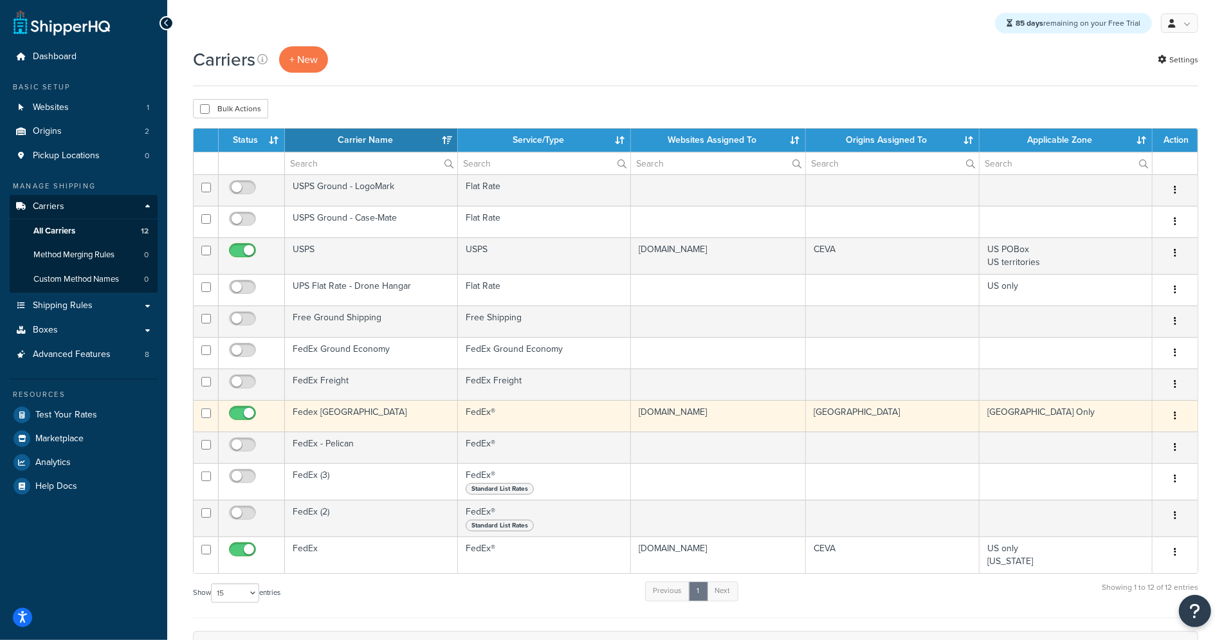
click at [359, 412] on td "Fedex [GEOGRAPHIC_DATA]" at bounding box center [371, 416] width 173 height 32
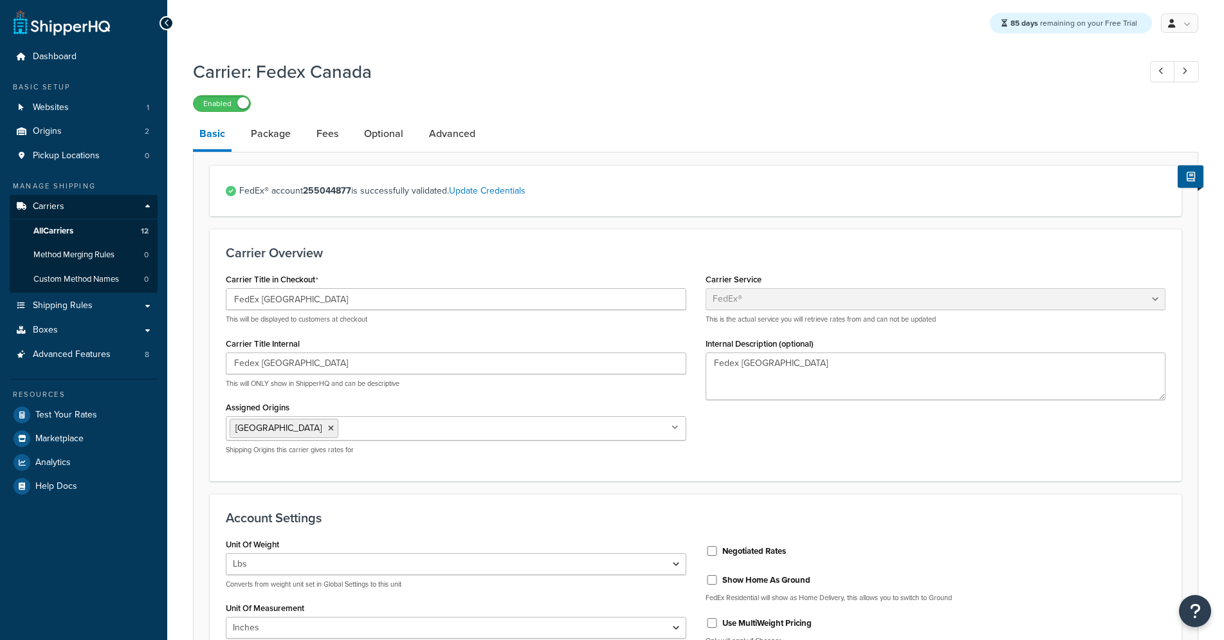
select select "fedEx"
select select "REGULAR_PICKUP"
select select "YOUR_PACKAGING"
click at [279, 131] on link "Package" at bounding box center [271, 133] width 53 height 31
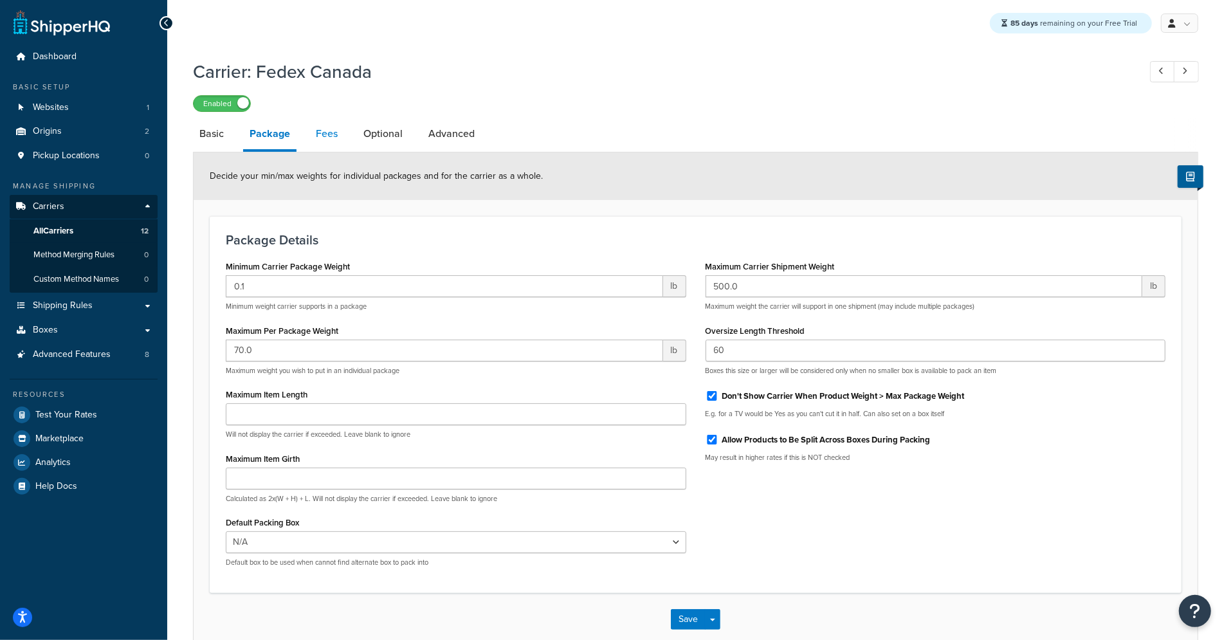
click at [335, 135] on link "Fees" at bounding box center [326, 133] width 35 height 31
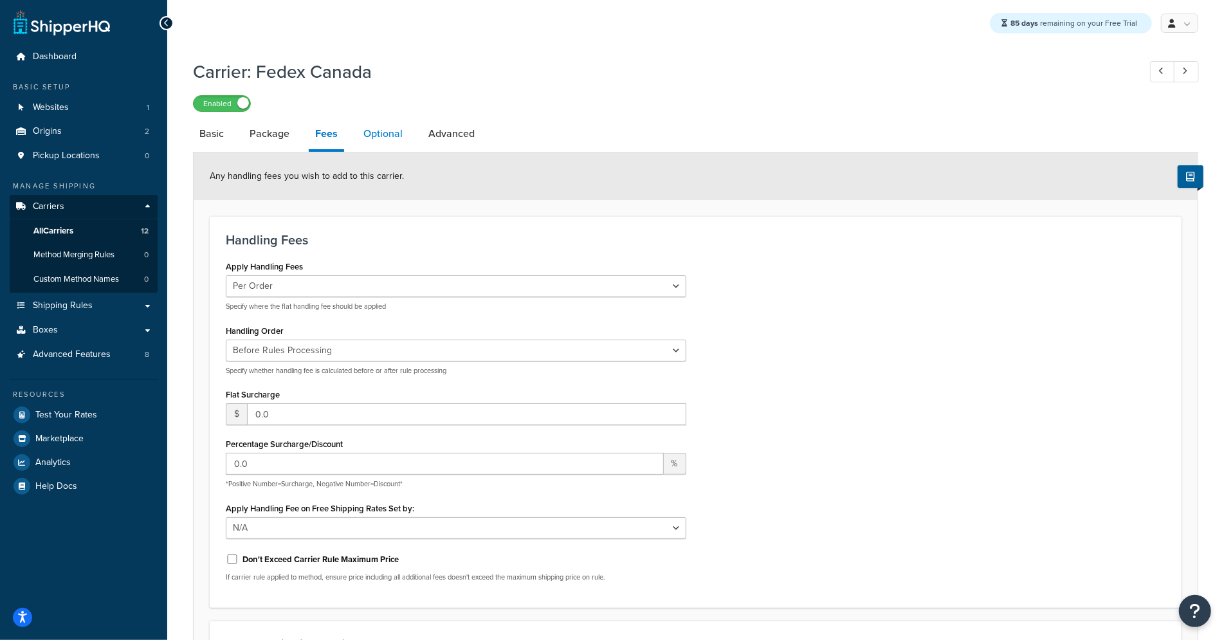
click at [400, 139] on link "Optional" at bounding box center [383, 133] width 52 height 31
select select "business"
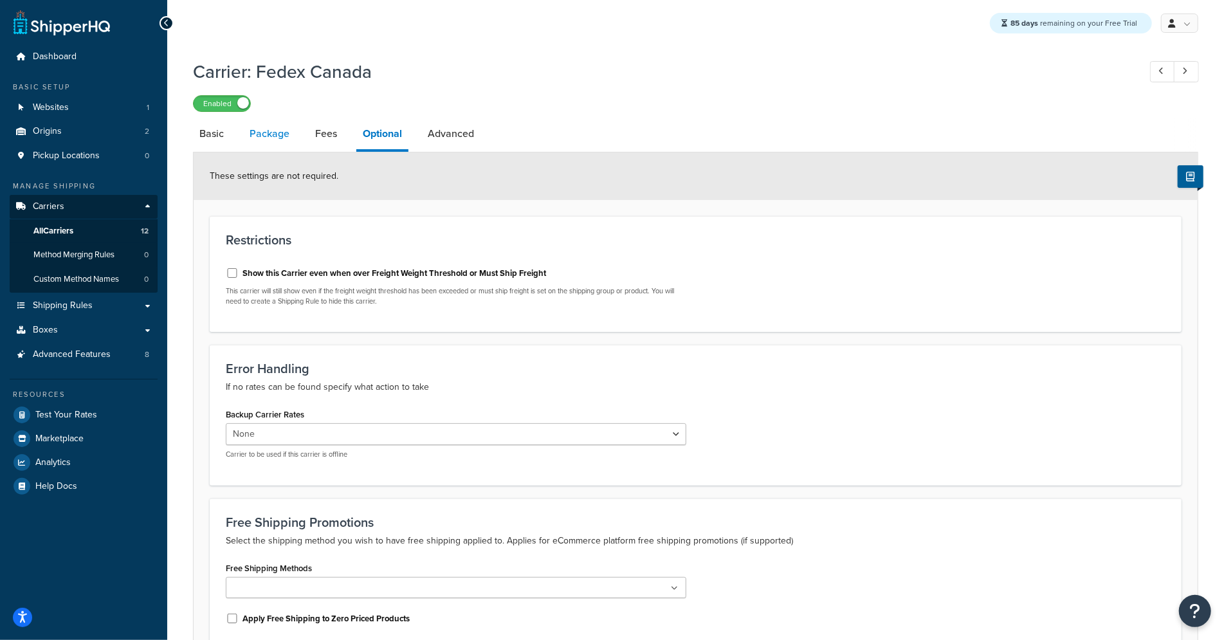
click at [259, 142] on link "Package" at bounding box center [269, 133] width 53 height 31
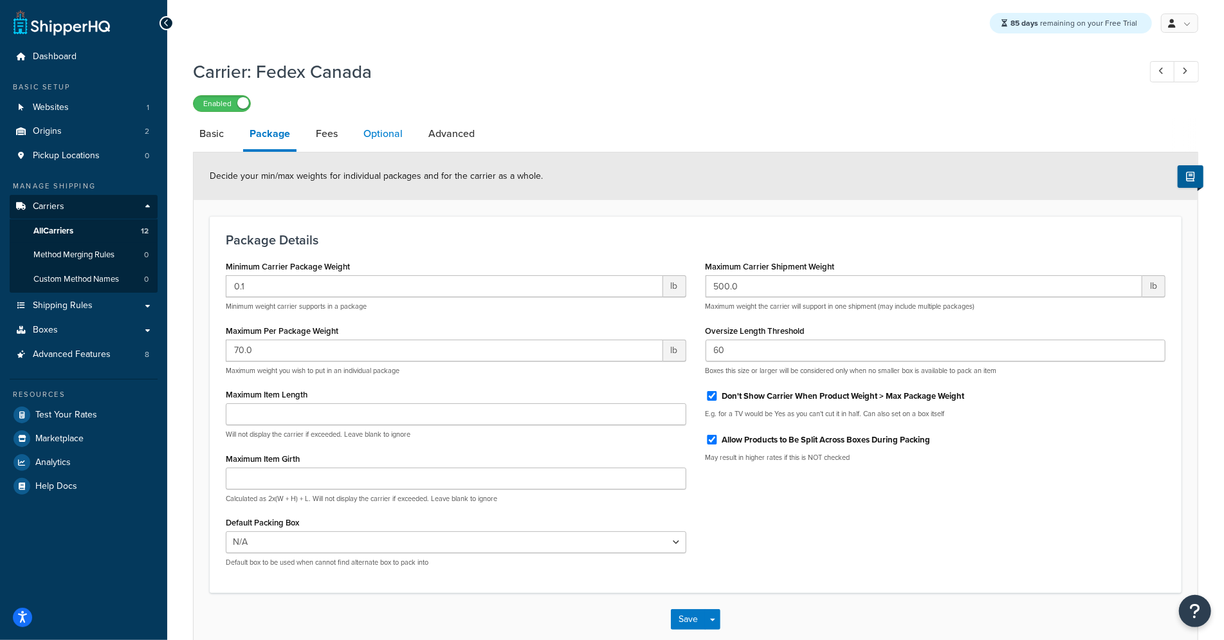
click at [391, 136] on link "Optional" at bounding box center [383, 133] width 52 height 31
select select "business"
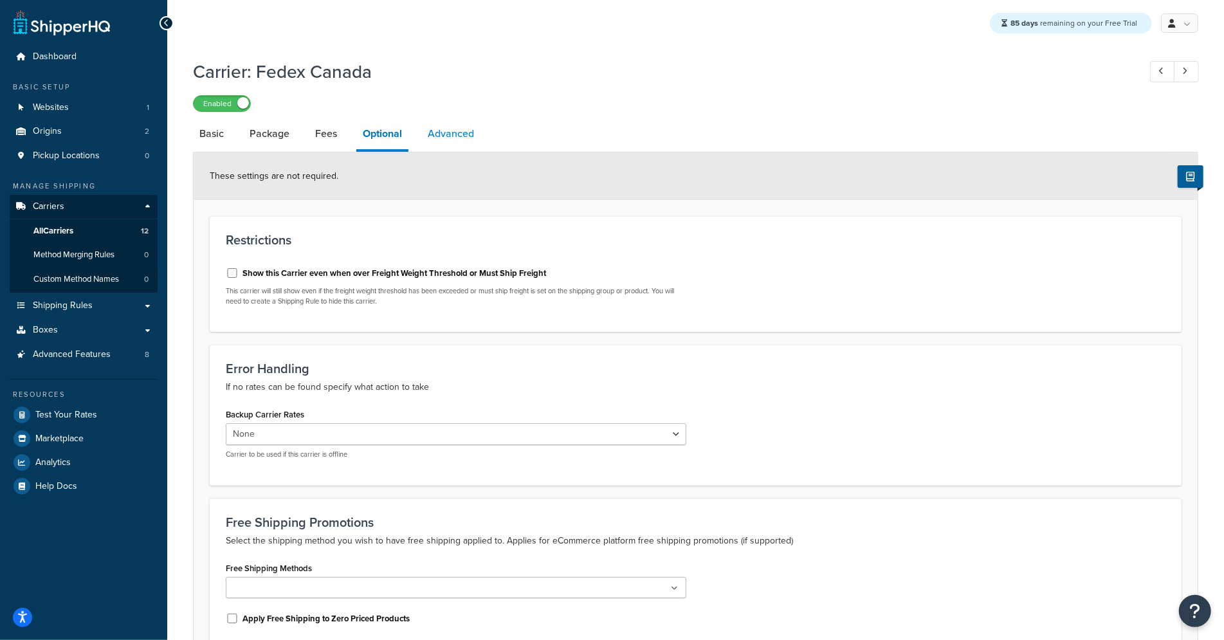
click at [469, 140] on link "Advanced" at bounding box center [450, 133] width 59 height 31
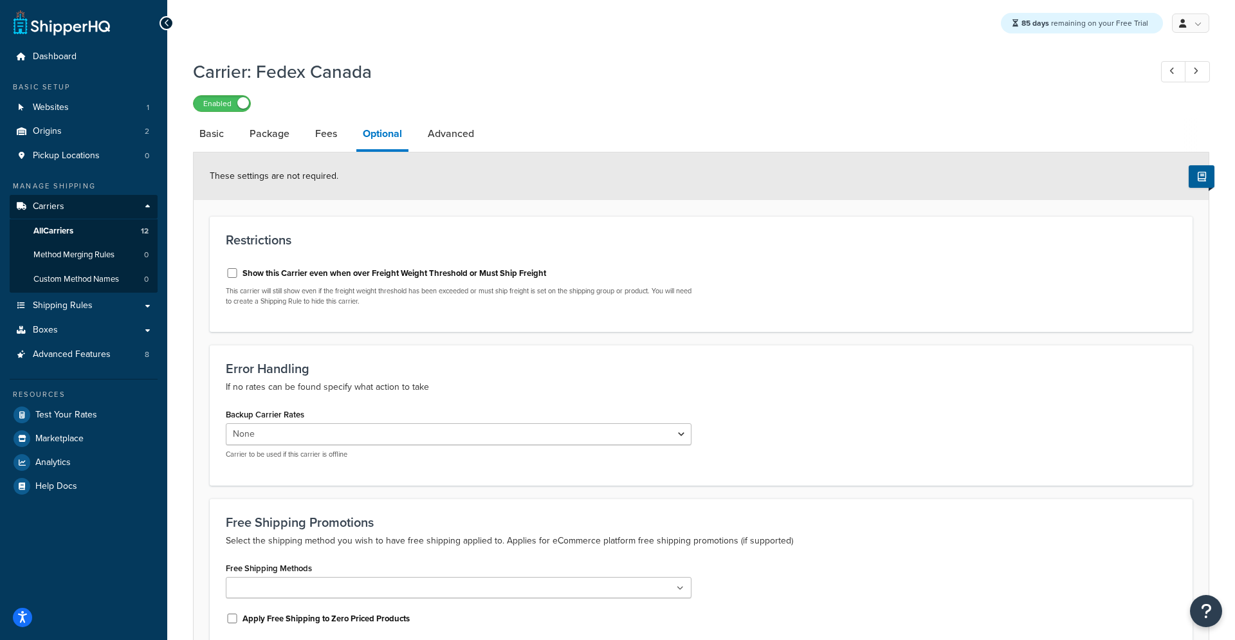
select select "false"
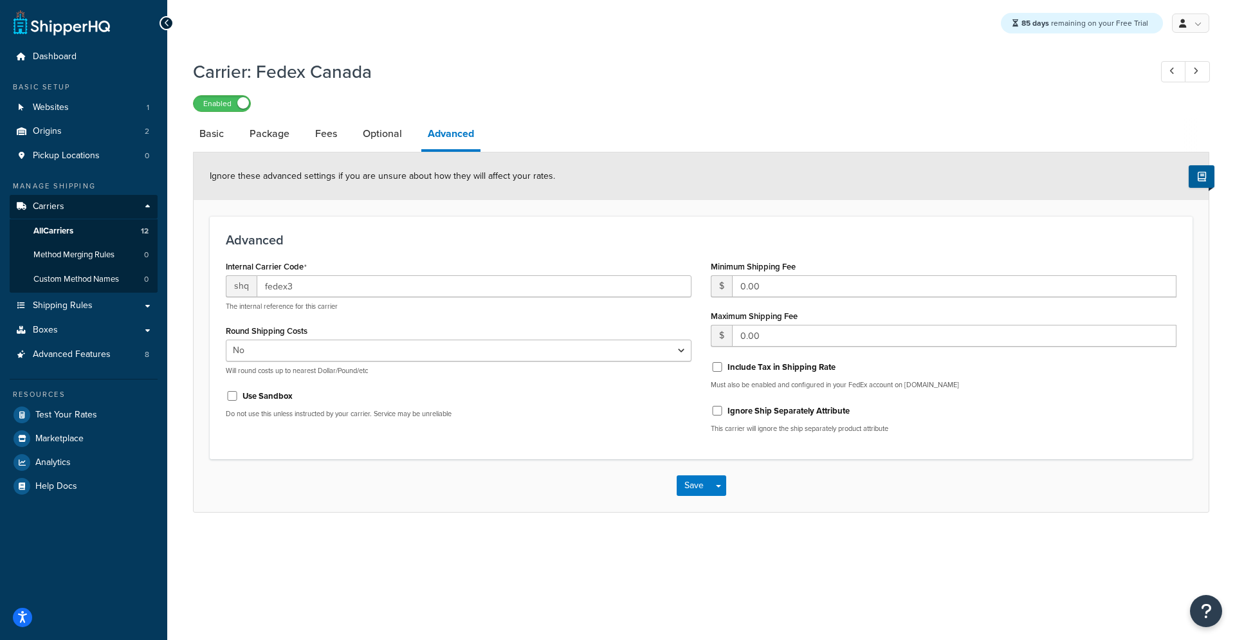
click at [348, 138] on li "Fees" at bounding box center [333, 133] width 48 height 31
click at [342, 139] on link "Fees" at bounding box center [326, 133] width 35 height 31
